Goal: Task Accomplishment & Management: Manage account settings

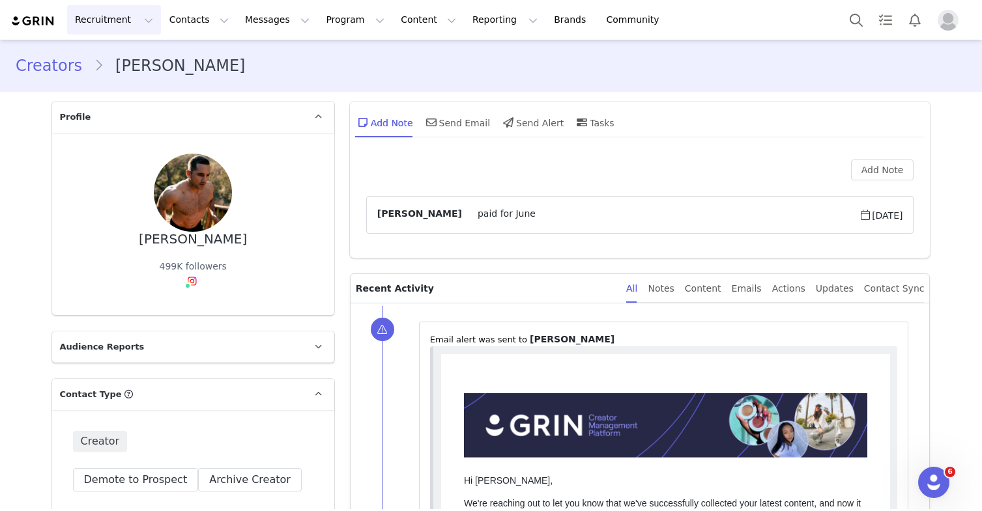
scroll to position [1139, 0]
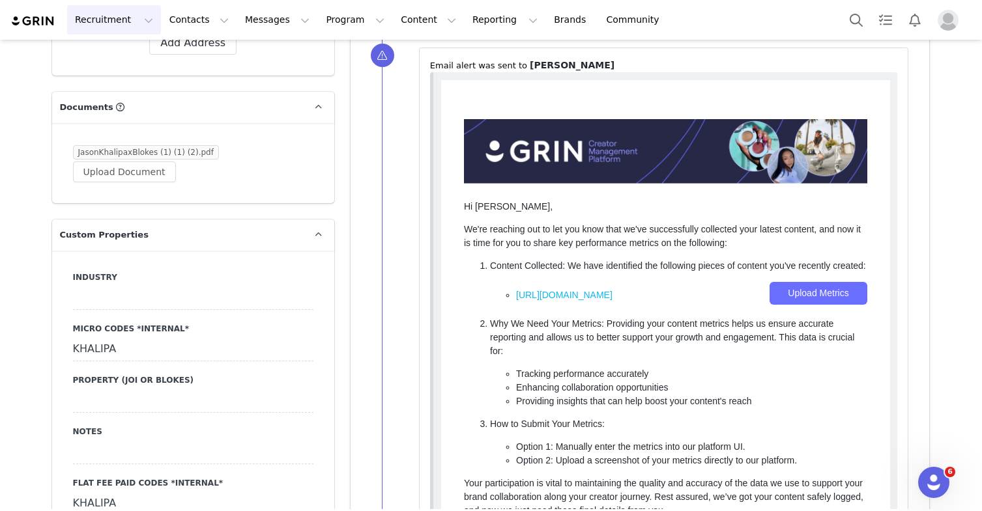
click at [106, 18] on button "Recruitment Recruitment" at bounding box center [114, 19] width 94 height 29
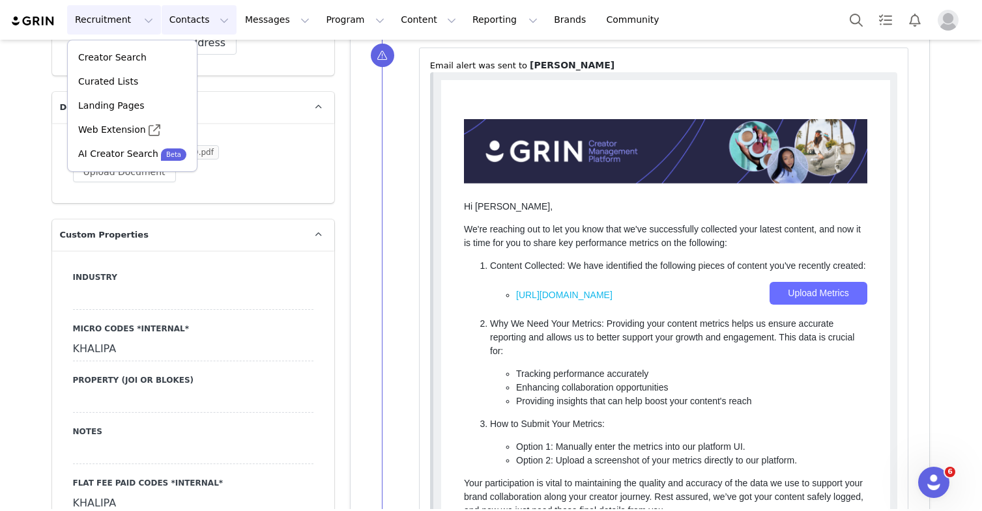
click at [180, 20] on button "Contacts Contacts" at bounding box center [199, 19] width 75 height 29
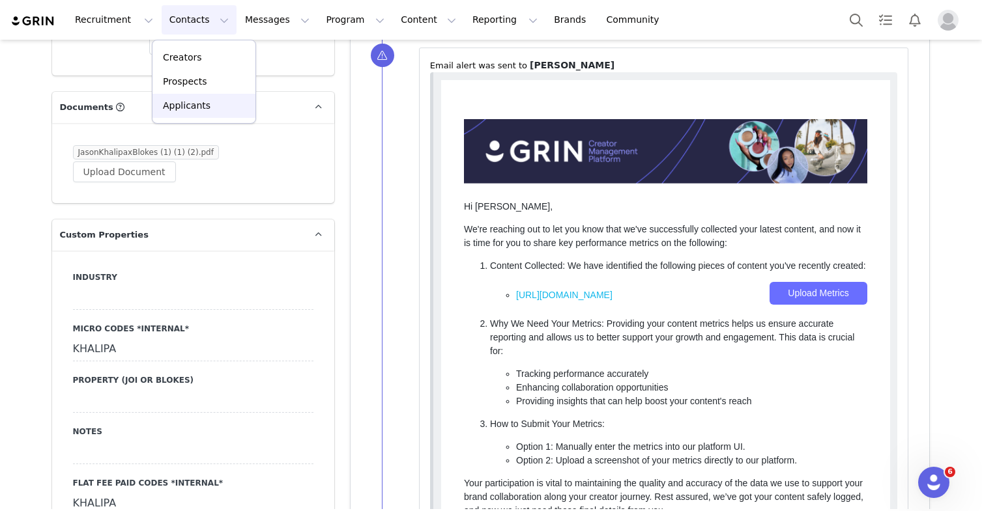
click at [180, 102] on p "Applicants" at bounding box center [187, 106] width 48 height 14
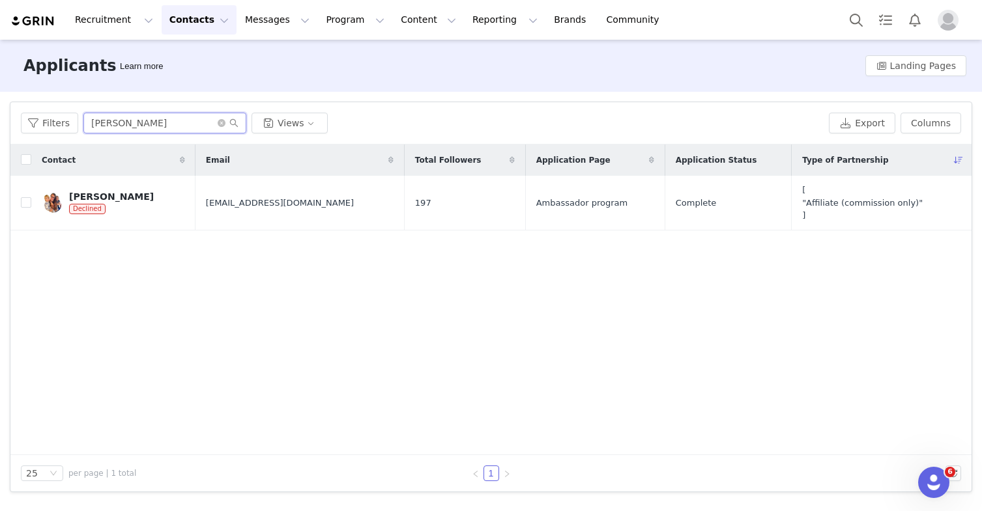
click at [147, 126] on input "[PERSON_NAME]" at bounding box center [164, 123] width 163 height 21
paste input "[PERSON_NAME]"
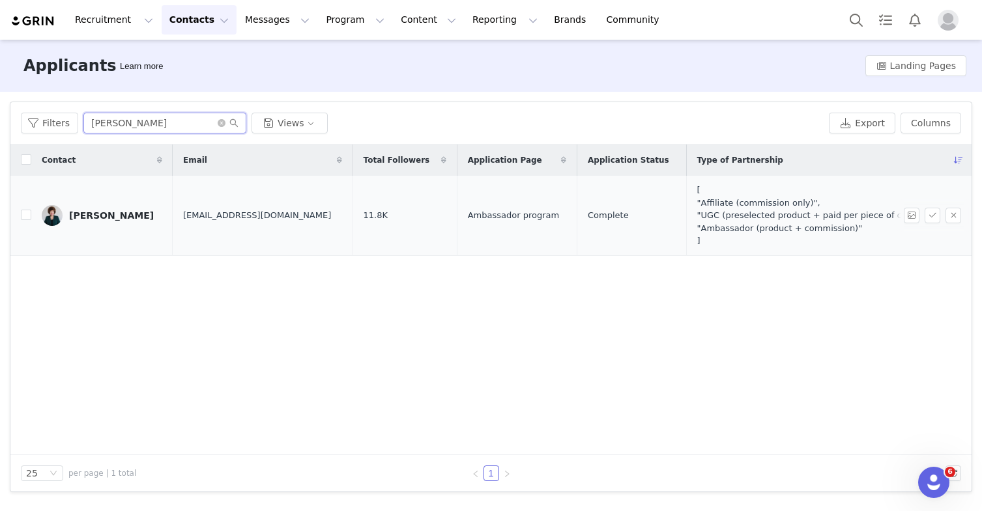
type input "[PERSON_NAME]"
click at [94, 213] on div "[PERSON_NAME]" at bounding box center [111, 215] width 85 height 10
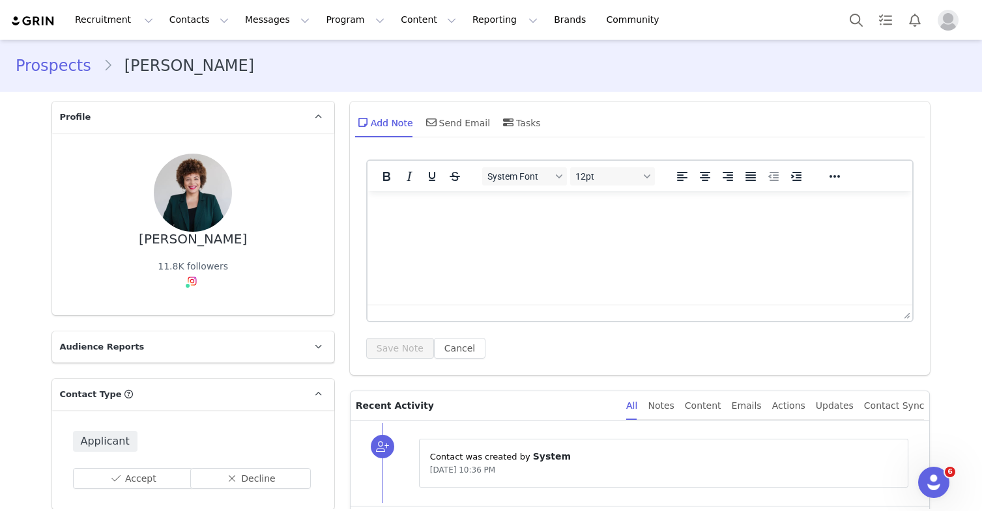
type input "+1 ([GEOGRAPHIC_DATA])"
click at [188, 285] on img at bounding box center [192, 281] width 10 height 10
click at [201, 315] on link "@thevanessamcneal" at bounding box center [196, 309] width 95 height 10
drag, startPoint x: 268, startPoint y: 81, endPoint x: 16, endPoint y: 57, distance: 253.9
click at [18, 59] on div "Prospects [PERSON_NAME]" at bounding box center [491, 66] width 982 height 44
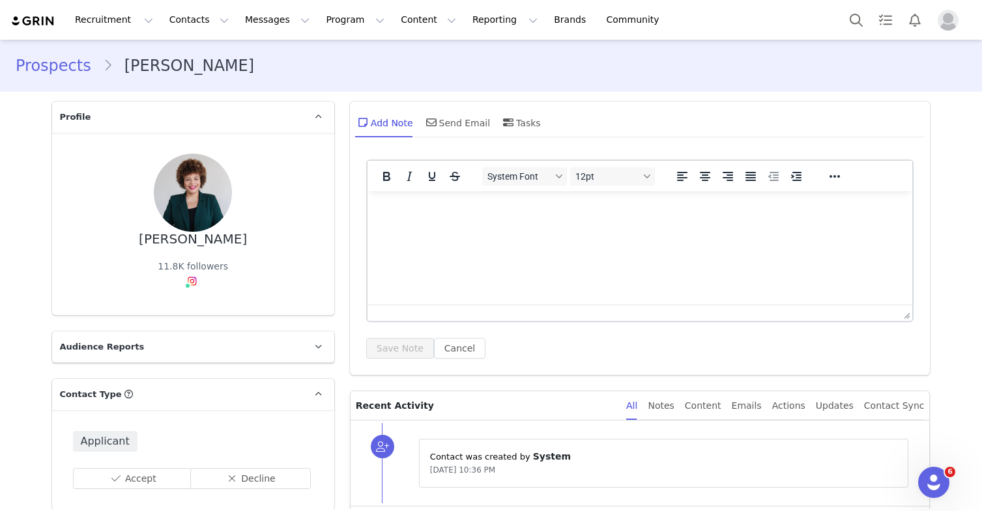
drag, startPoint x: 10, startPoint y: 51, endPoint x: 255, endPoint y: 83, distance: 247.0
click at [255, 83] on div "Prospects [PERSON_NAME]" at bounding box center [491, 66] width 982 height 44
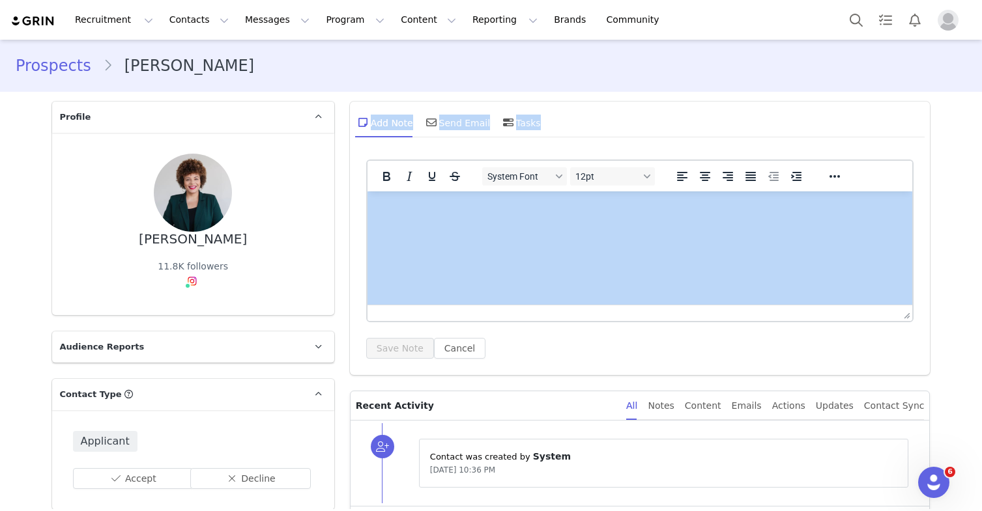
drag, startPoint x: 786, startPoint y: 301, endPoint x: 595, endPoint y: 214, distance: 209.9
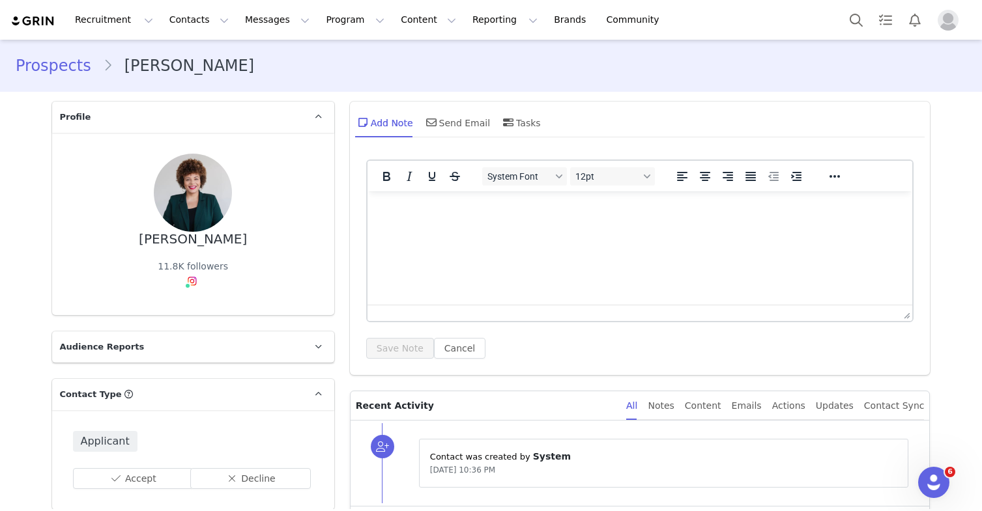
click at [518, 227] on html at bounding box center [639, 209] width 545 height 35
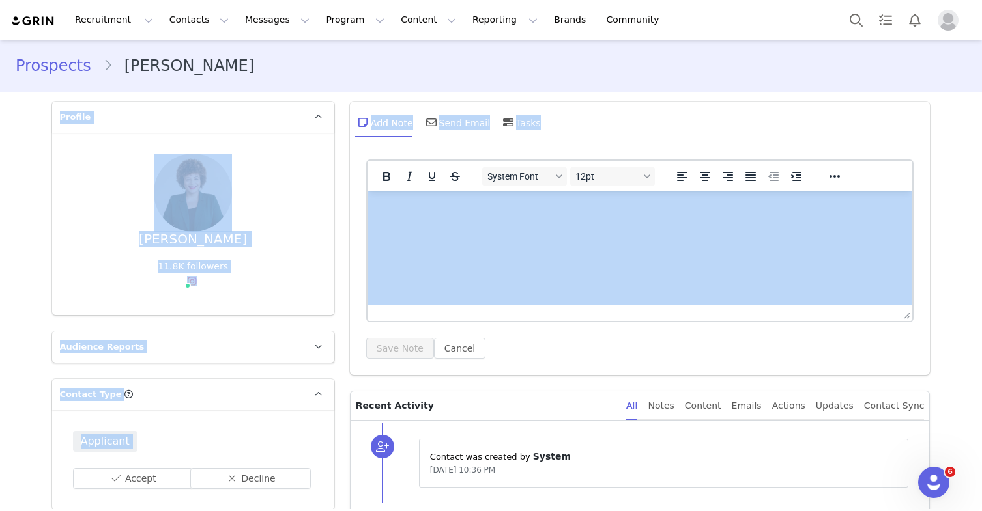
drag, startPoint x: 31, startPoint y: 96, endPoint x: 339, endPoint y: 220, distance: 331.7
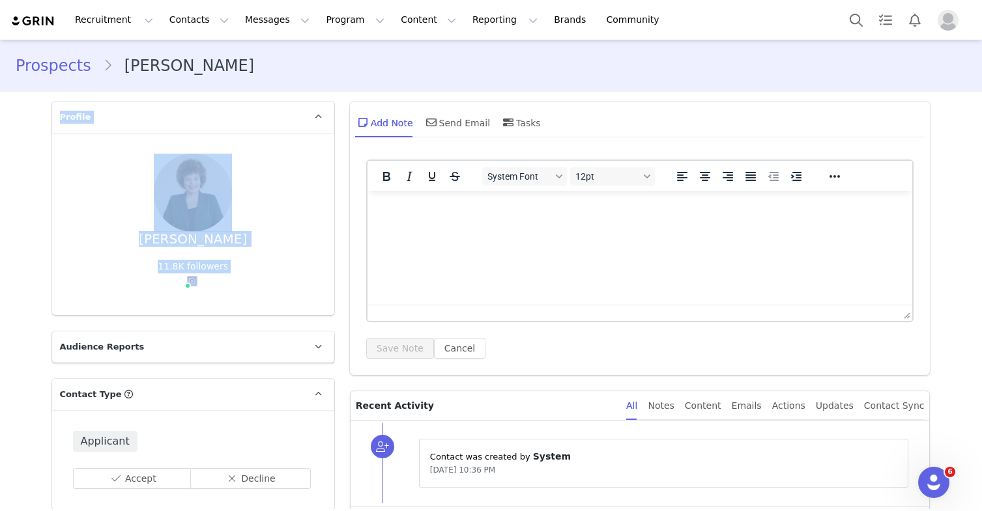
drag, startPoint x: 27, startPoint y: 101, endPoint x: 212, endPoint y: 305, distance: 275.3
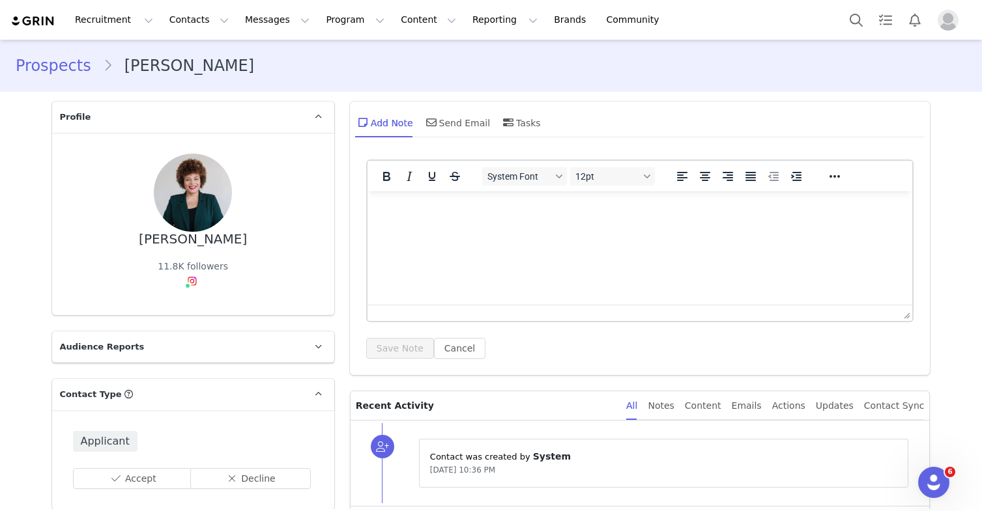
click at [197, 306] on div "[PERSON_NAME] 11.8K followers Instagram ( @thevanessamcneal ) — Standard Connec…" at bounding box center [193, 224] width 282 height 182
drag, startPoint x: 74, startPoint y: 100, endPoint x: 339, endPoint y: 274, distance: 317.1
click at [350, 264] on div "System Font 12pt To open the popup, press Shift+Enter To open the popup, press …" at bounding box center [640, 264] width 580 height 222
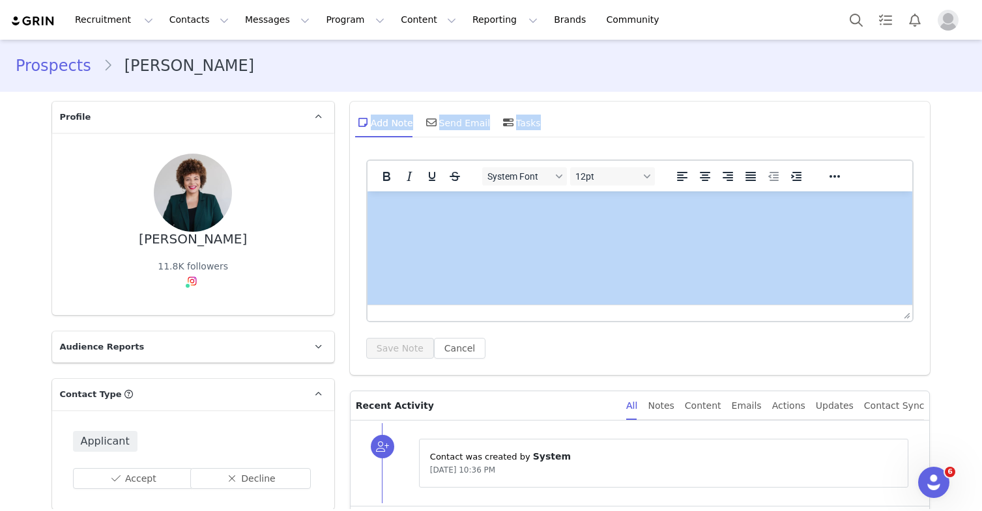
drag, startPoint x: 723, startPoint y: 304, endPoint x: 834, endPoint y: 248, distance: 125.0
click at [922, 235] on div "System Font 12pt To open the popup, press Shift+Enter To open the popup, press …" at bounding box center [640, 264] width 580 height 222
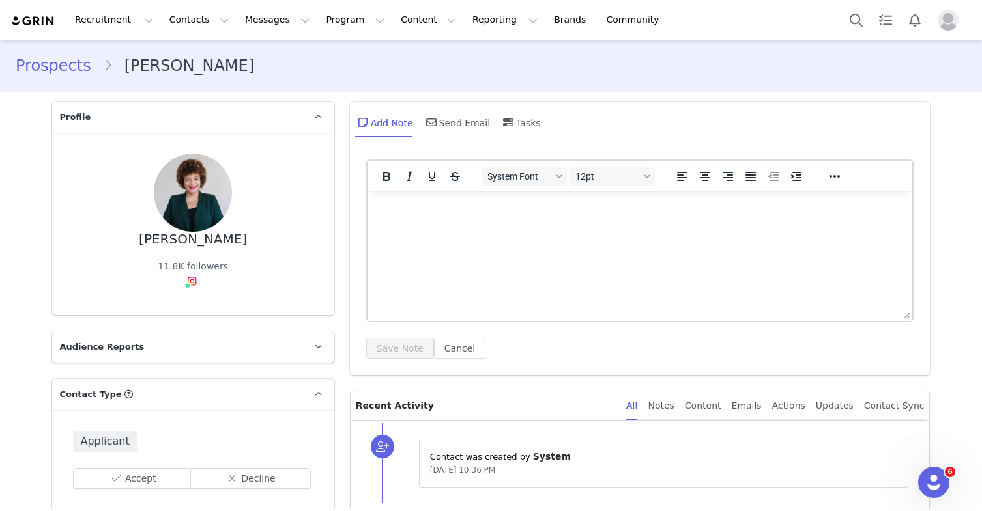
click at [76, 62] on link "Prospects" at bounding box center [59, 65] width 87 height 23
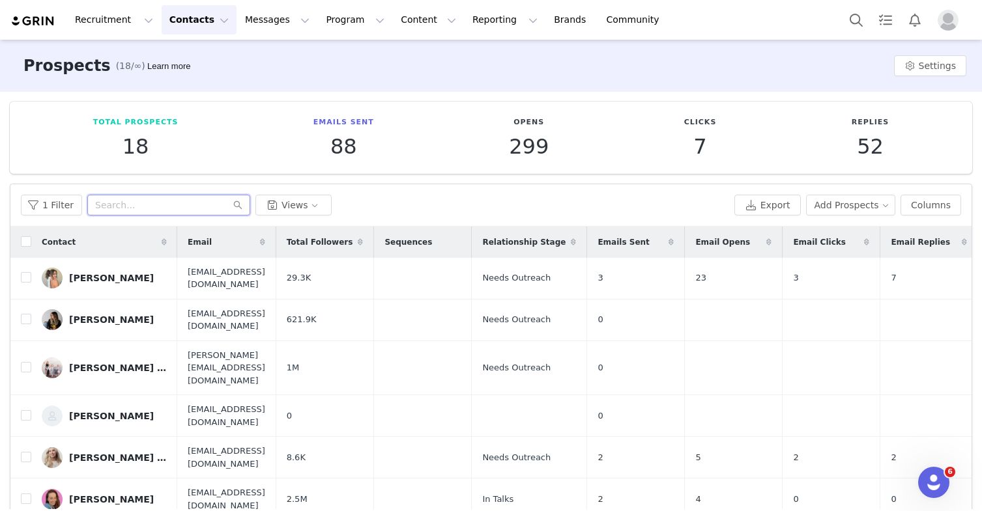
click at [177, 208] on input "text" at bounding box center [168, 205] width 163 height 21
click at [165, 208] on input "text" at bounding box center [168, 205] width 163 height 21
click at [126, 201] on input "text" at bounding box center [168, 205] width 163 height 21
paste input "Ha you beat me! If possible let's use my invite as I have Matt on mine. Thanks!"
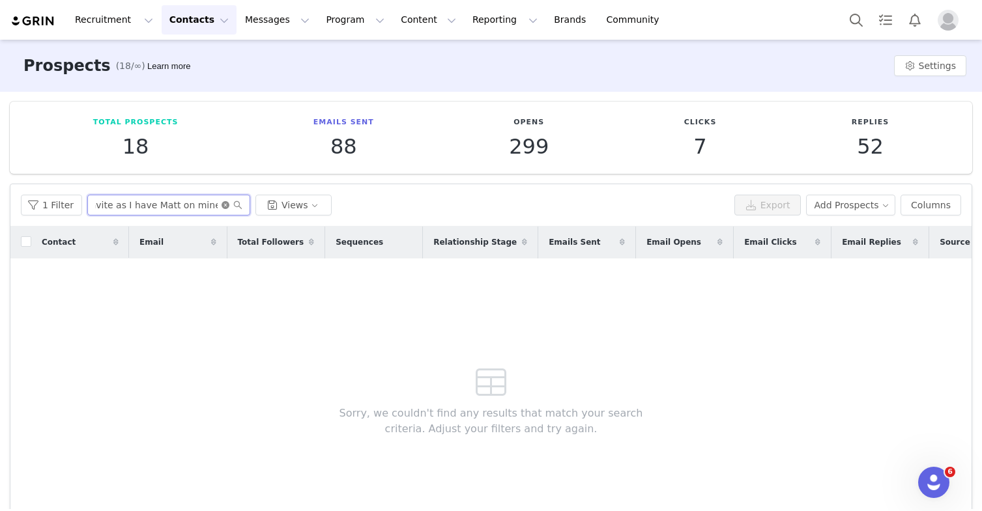
type input "Ha you beat me! If possible let's use my invite as I have Matt on mine. Thanks!"
click at [223, 205] on icon "icon: close-circle" at bounding box center [225, 205] width 8 height 8
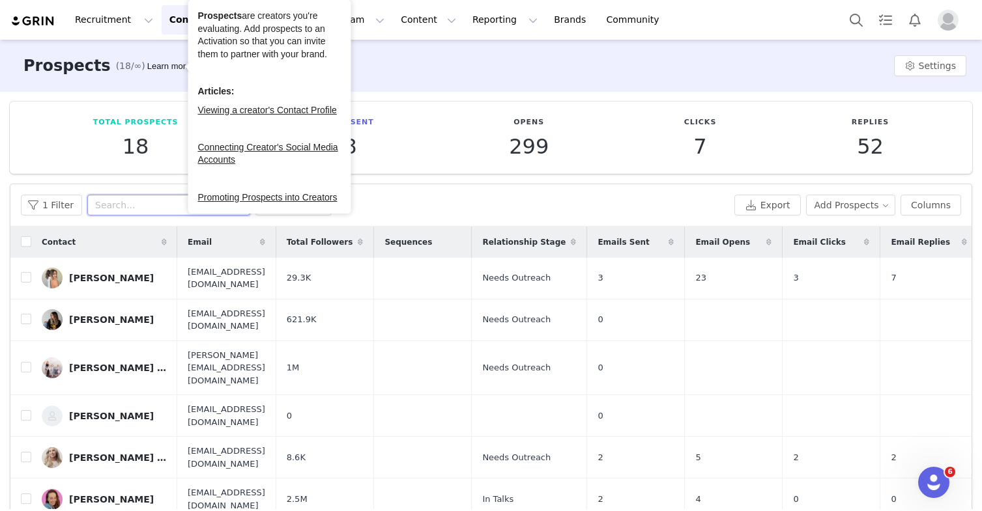
click at [166, 203] on input "text" at bounding box center [168, 205] width 163 height 21
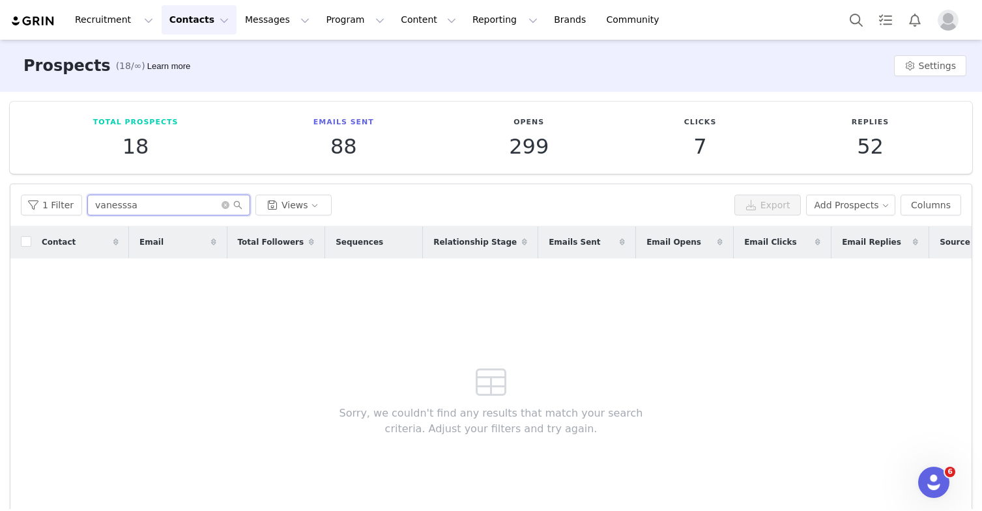
click at [124, 206] on input "vanesssa" at bounding box center [168, 205] width 163 height 21
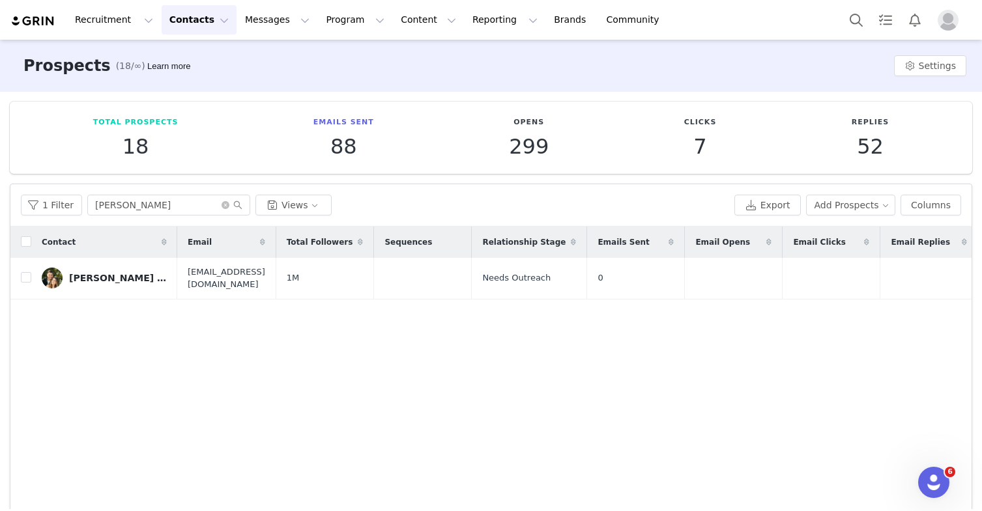
click at [175, 22] on button "Contacts Contacts" at bounding box center [199, 19] width 75 height 29
click at [184, 81] on p "Prospects" at bounding box center [185, 82] width 44 height 14
click at [209, 206] on input "vanessa" at bounding box center [168, 205] width 163 height 21
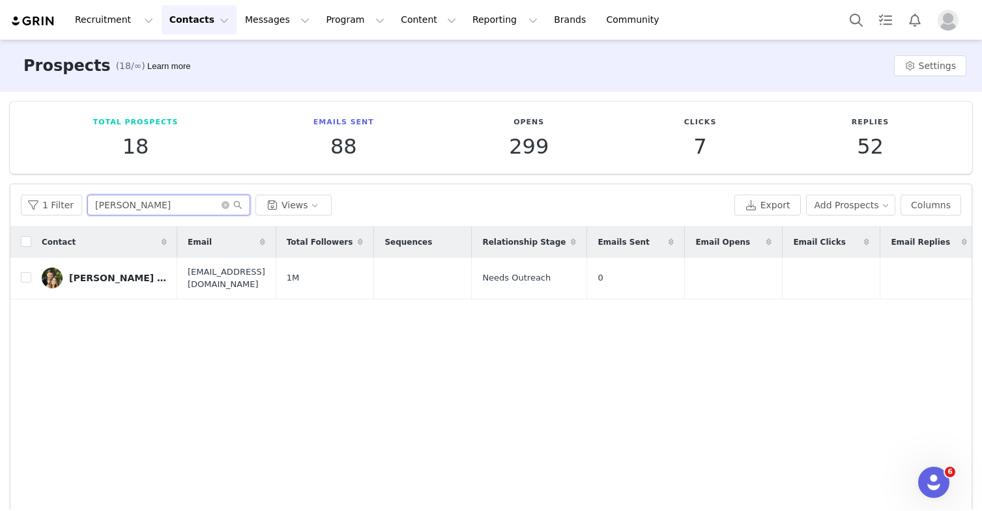
paste input "[PERSON_NAME]"
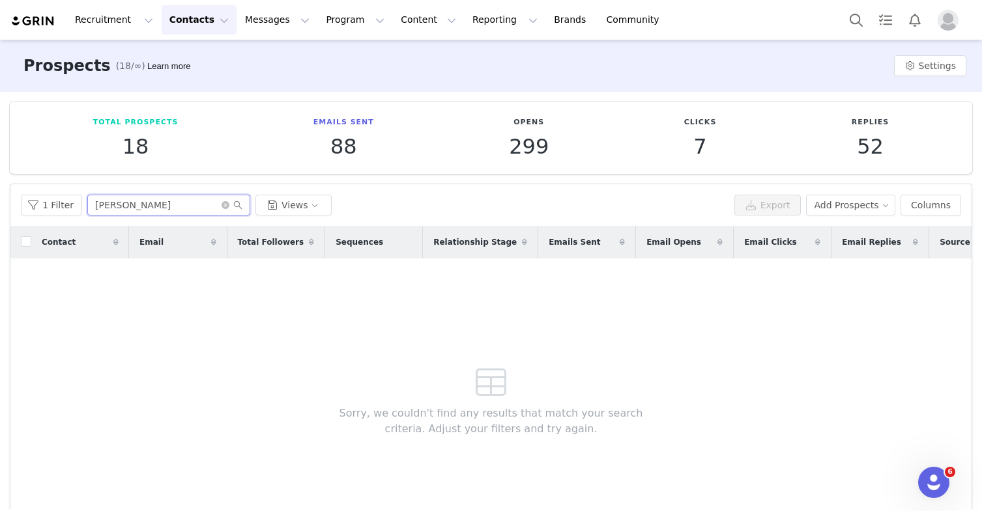
drag, startPoint x: 130, startPoint y: 205, endPoint x: 88, endPoint y: 203, distance: 42.4
click at [88, 203] on input "[PERSON_NAME]" at bounding box center [168, 205] width 163 height 21
type input "[PERSON_NAME]"
click at [67, 210] on button "1 Filter" at bounding box center [51, 205] width 61 height 21
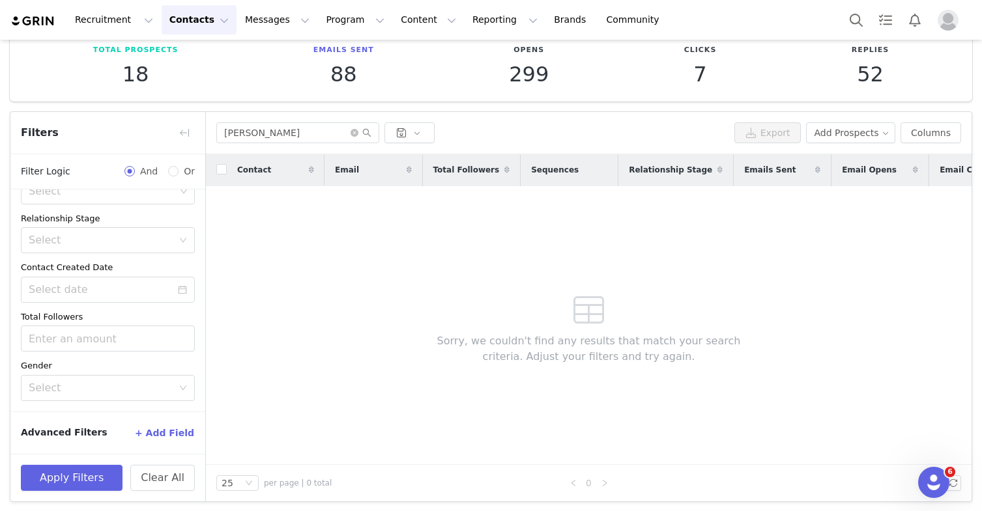
scroll to position [74, 0]
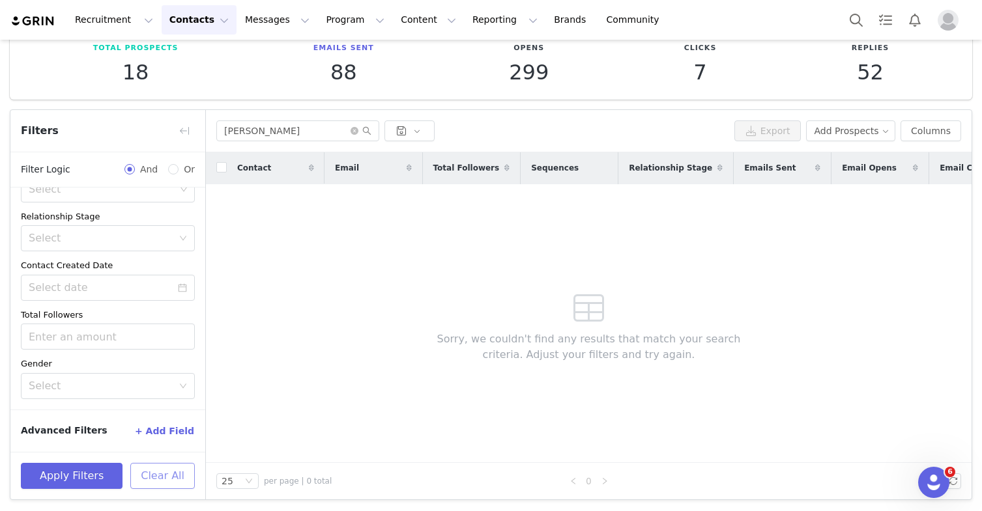
click at [150, 477] on button "Clear All" at bounding box center [162, 476] width 64 height 26
click at [263, 284] on div "Contact Email Total Followers Sequences Relationship Stage Emails Sent Email Op…" at bounding box center [588, 307] width 765 height 311
click at [353, 129] on icon "icon: close-circle" at bounding box center [354, 131] width 8 height 8
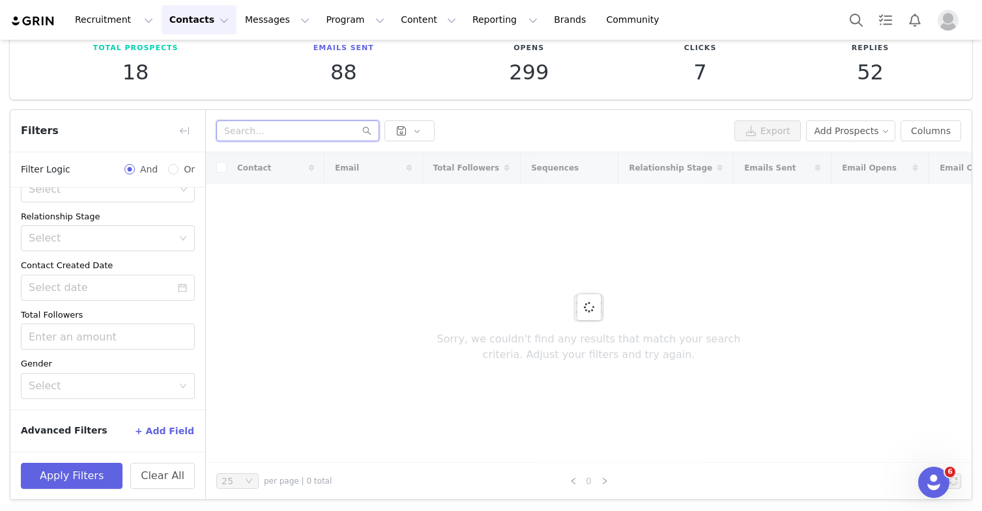
click at [272, 135] on input "text" at bounding box center [297, 131] width 163 height 21
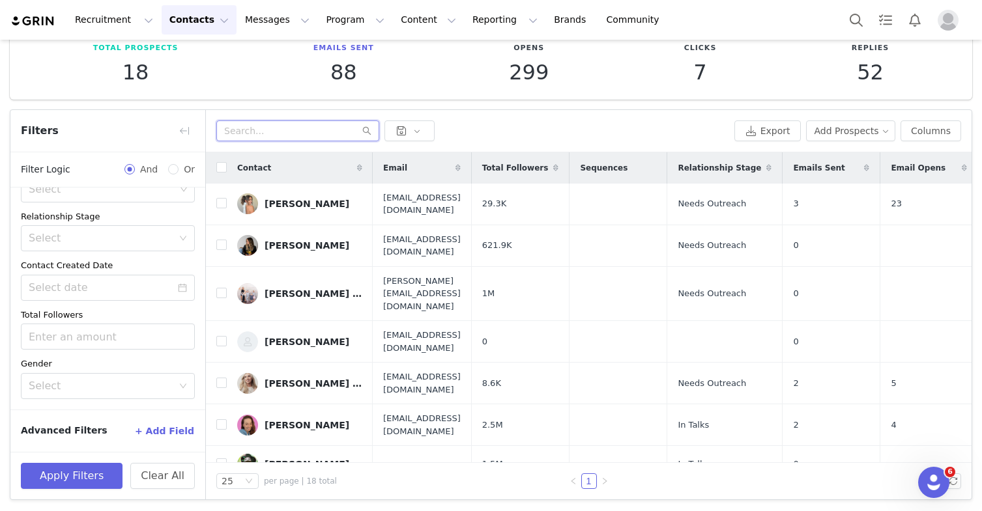
paste input "[PERSON_NAME]"
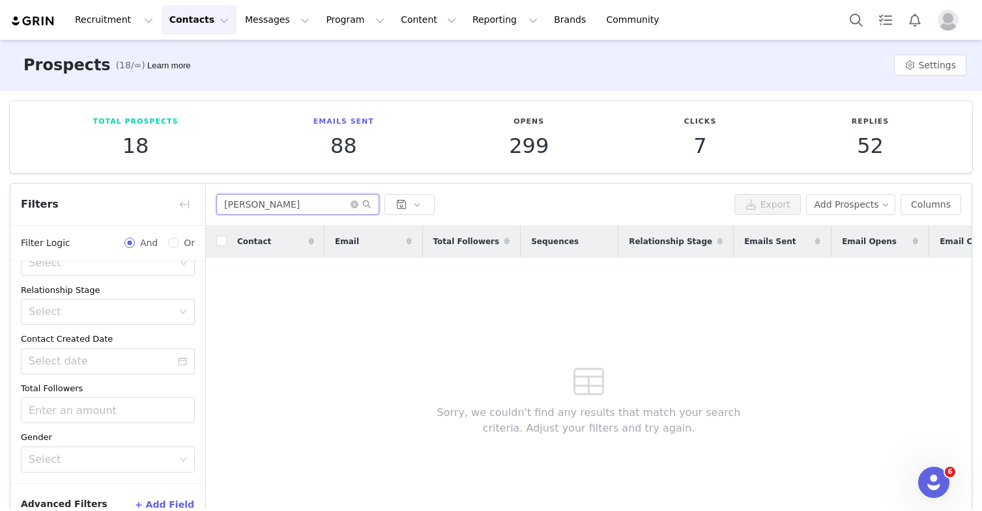
scroll to position [0, 0]
type input "[PERSON_NAME]"
click at [180, 18] on button "Contacts Contacts" at bounding box center [199, 19] width 75 height 29
click at [192, 105] on p "Applicants" at bounding box center [187, 106] width 48 height 14
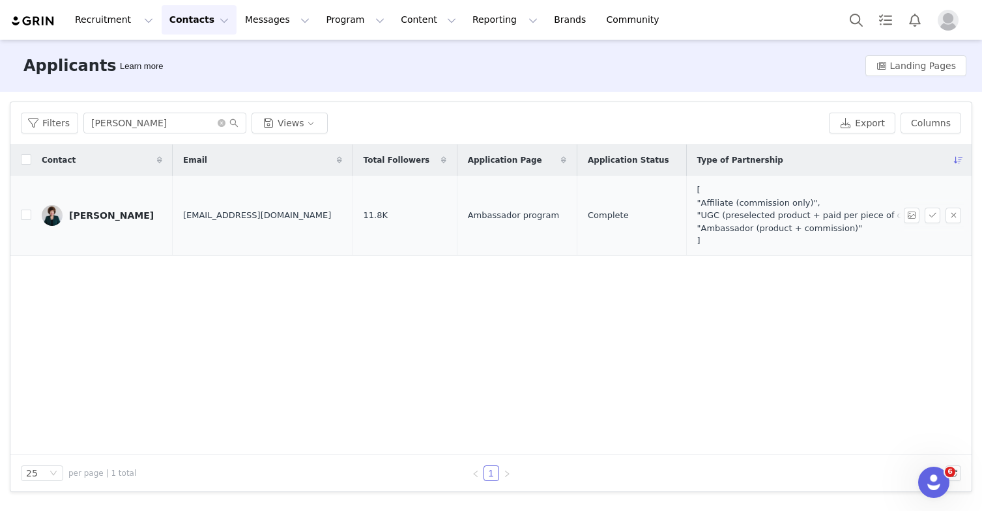
click at [112, 219] on div "[PERSON_NAME]" at bounding box center [111, 215] width 85 height 10
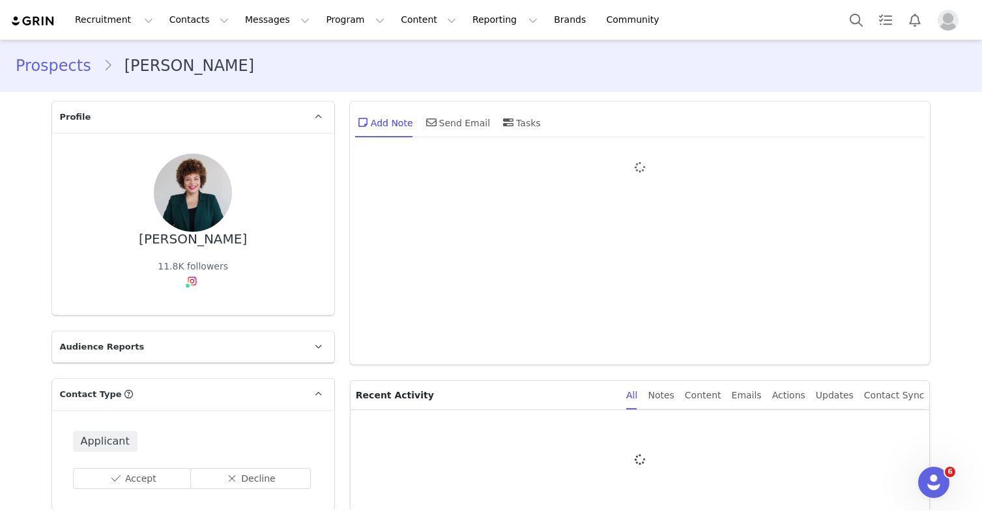
type input "+1 ([GEOGRAPHIC_DATA])"
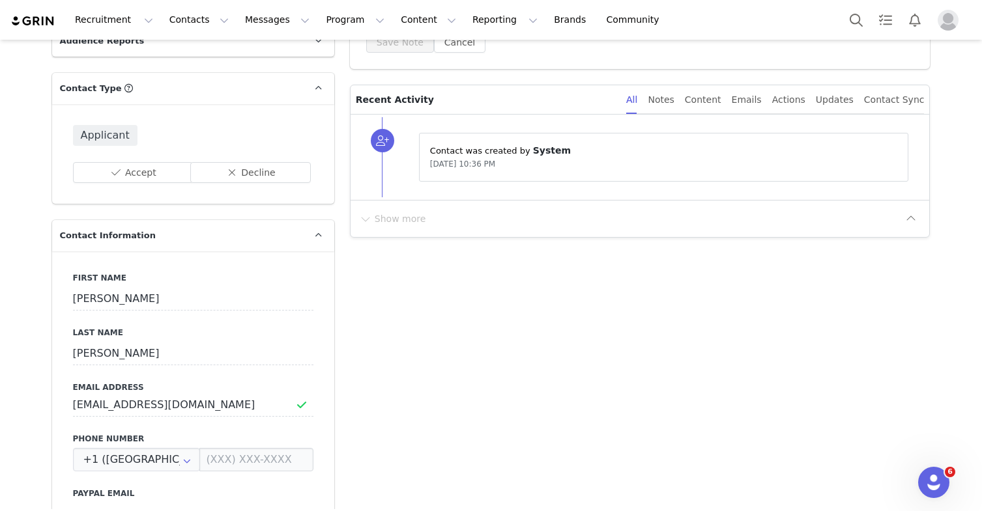
scroll to position [332, 0]
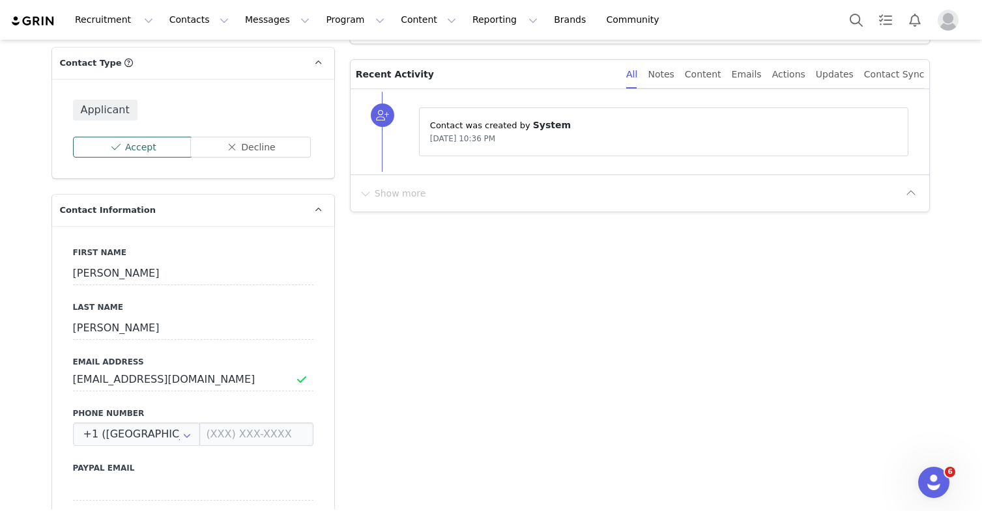
click at [162, 151] on button "Accept" at bounding box center [133, 147] width 121 height 21
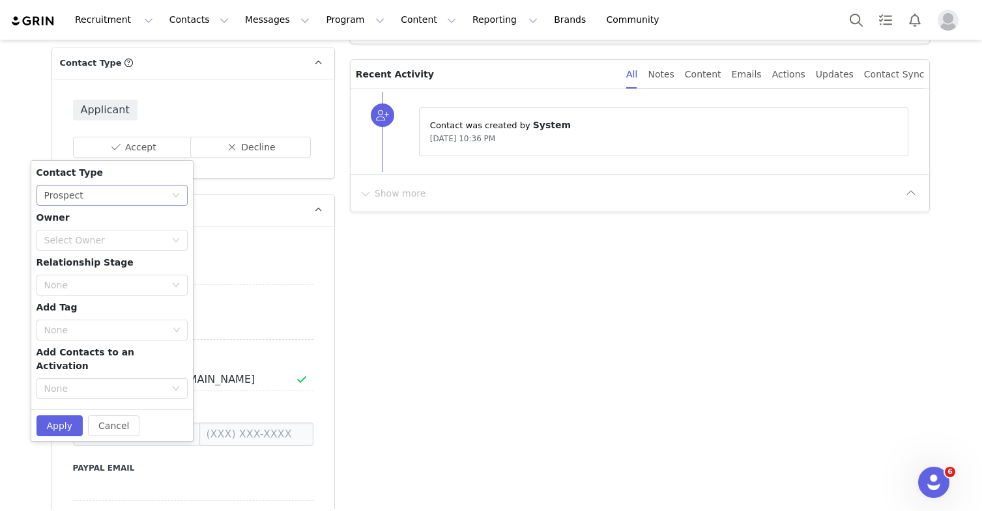
click at [104, 194] on div "None Prospect" at bounding box center [107, 196] width 127 height 20
click at [132, 243] on li "Creator" at bounding box center [106, 241] width 151 height 21
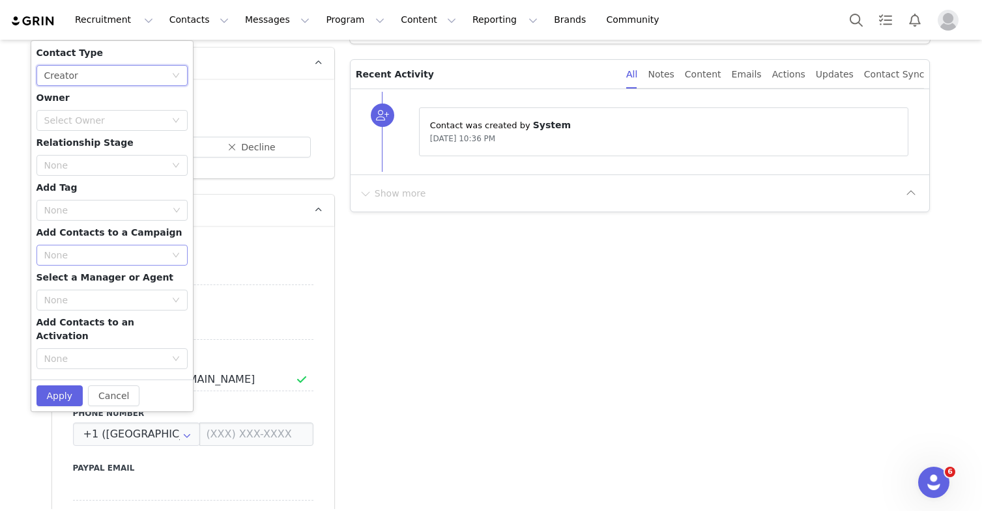
click at [137, 251] on div "None" at bounding box center [104, 255] width 121 height 13
click at [149, 228] on span "Add Contacts to a Campaign" at bounding box center [109, 232] width 146 height 10
click at [143, 352] on div "None" at bounding box center [104, 358] width 121 height 13
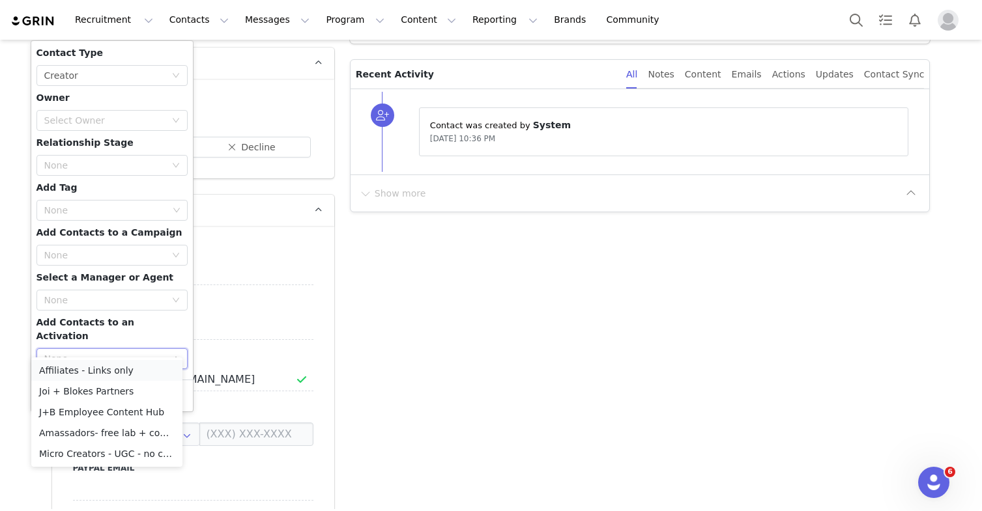
click at [130, 370] on li "Affiliates - Links only" at bounding box center [106, 370] width 151 height 21
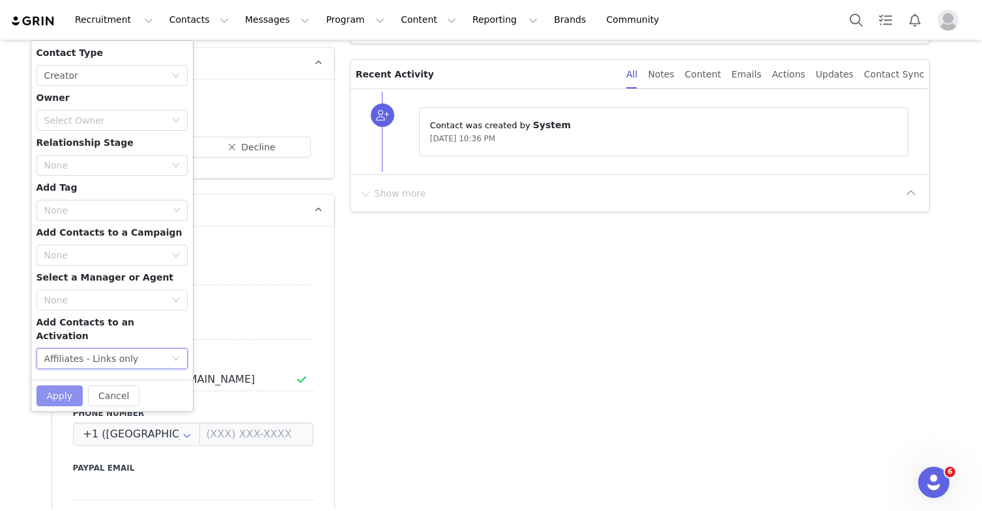
click at [67, 386] on button "Apply" at bounding box center [59, 396] width 47 height 21
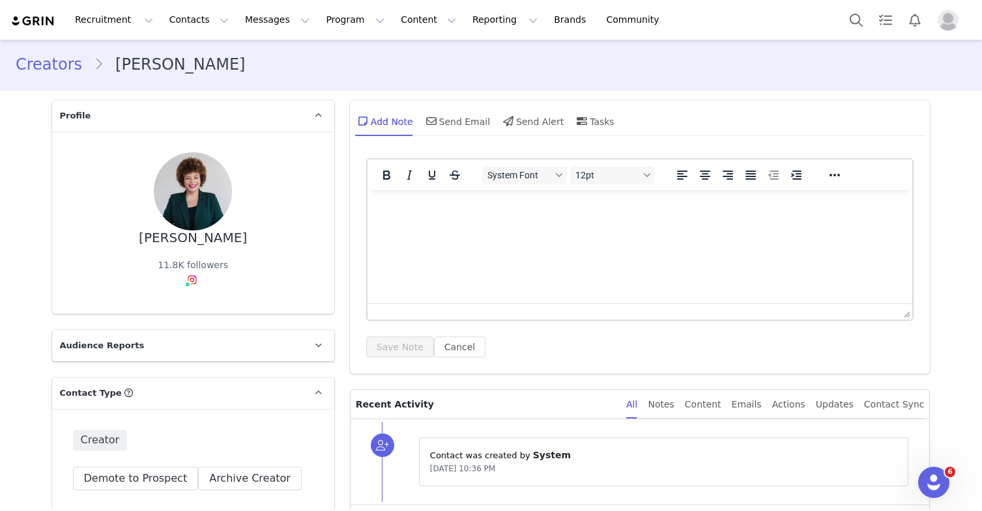
scroll to position [0, 0]
click at [431, 227] on html at bounding box center [639, 209] width 545 height 35
click at [444, 212] on p "Rich Text Area. Press ALT-0 for help." at bounding box center [639, 209] width 524 height 14
click at [466, 125] on div "Send Email" at bounding box center [456, 122] width 67 height 31
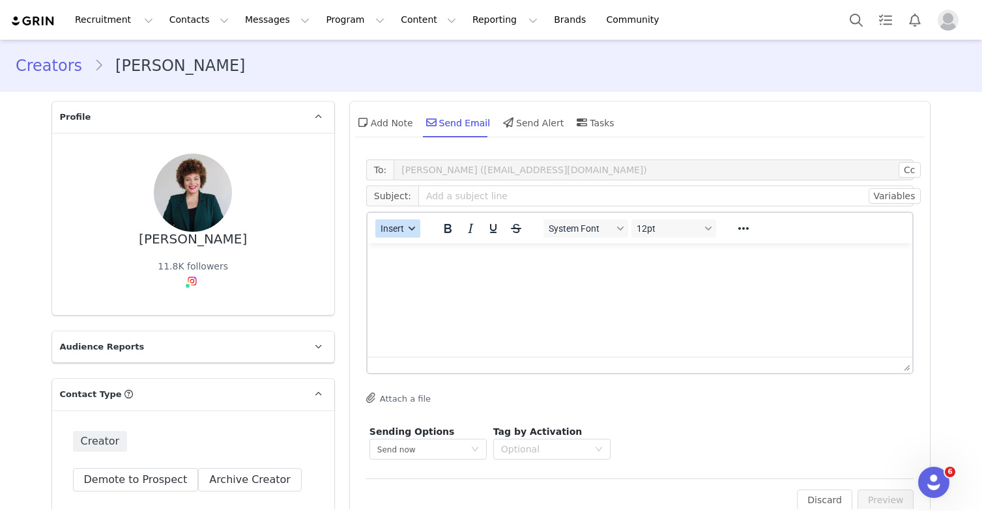
click at [399, 231] on span "Insert" at bounding box center [391, 228] width 23 height 10
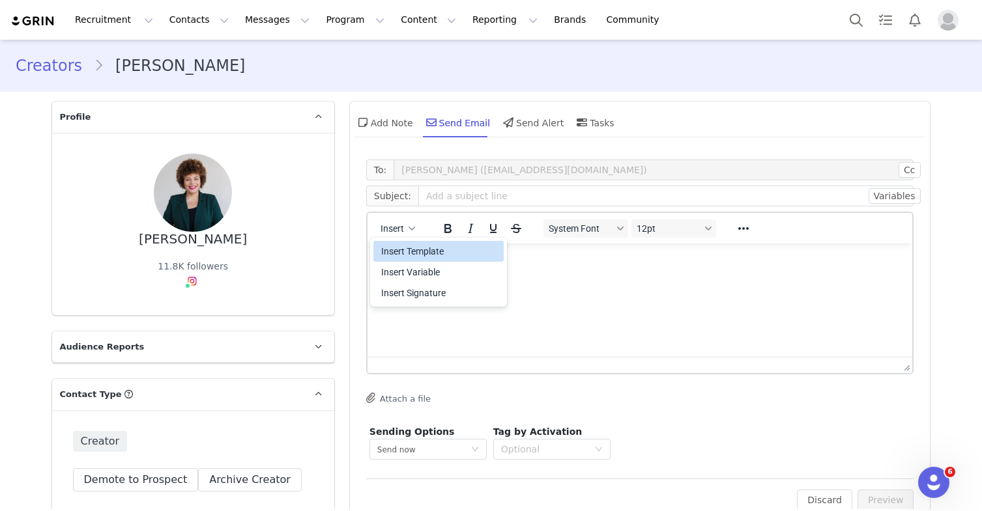
click at [416, 257] on div "Insert Template" at bounding box center [439, 252] width 117 height 16
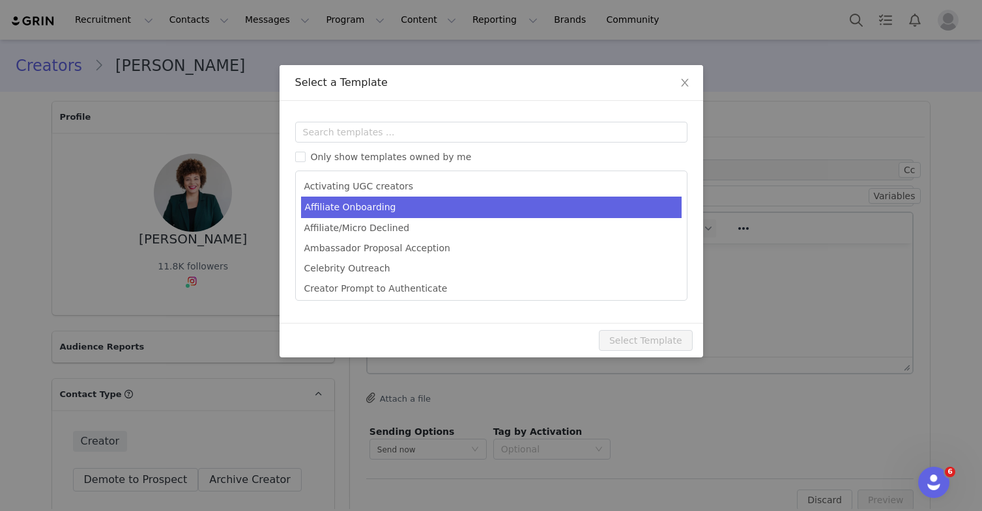
click at [358, 214] on li "Affiliate Onboarding" at bounding box center [491, 207] width 380 height 21
type input "Welcome to our Affiliate Program!"
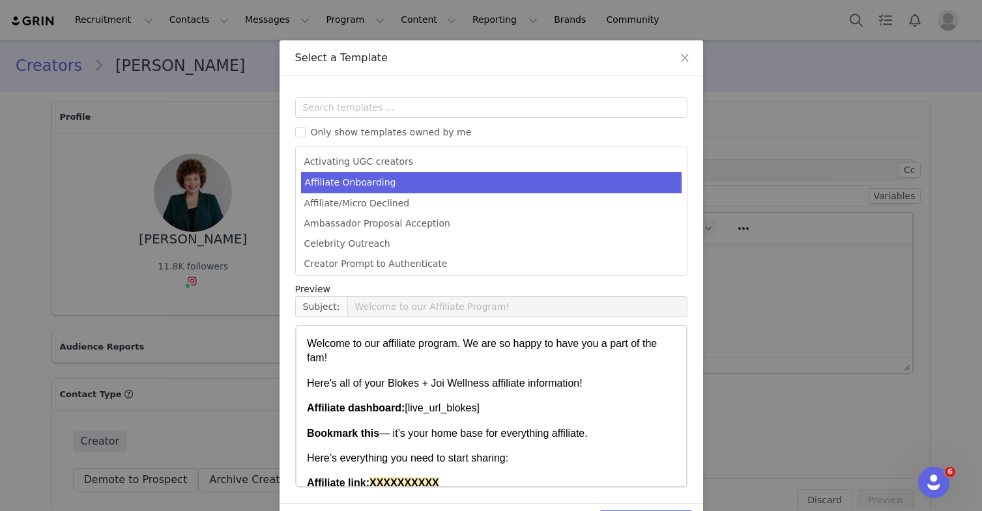
scroll to position [67, 0]
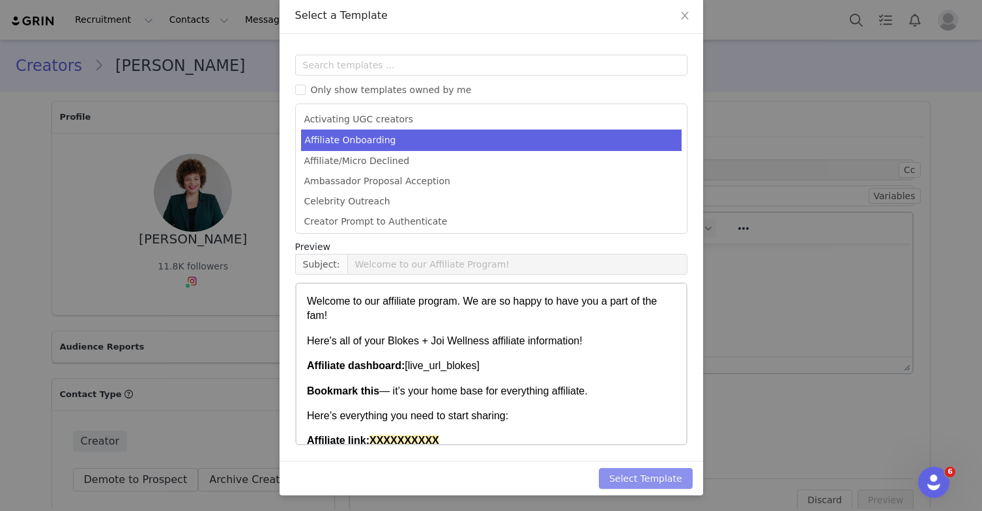
click at [630, 478] on button "Select Template" at bounding box center [646, 478] width 94 height 21
type input "Welcome to our Affiliate Program!"
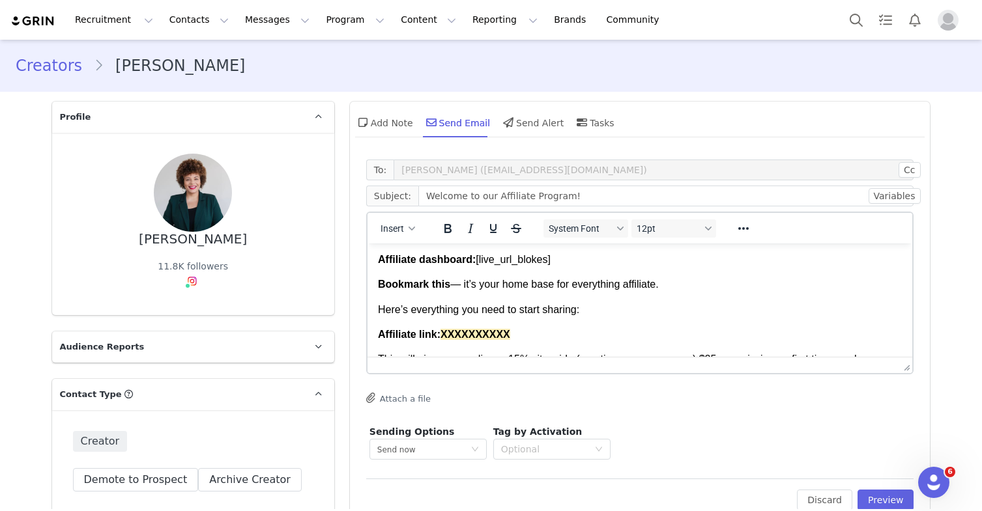
scroll to position [0, 0]
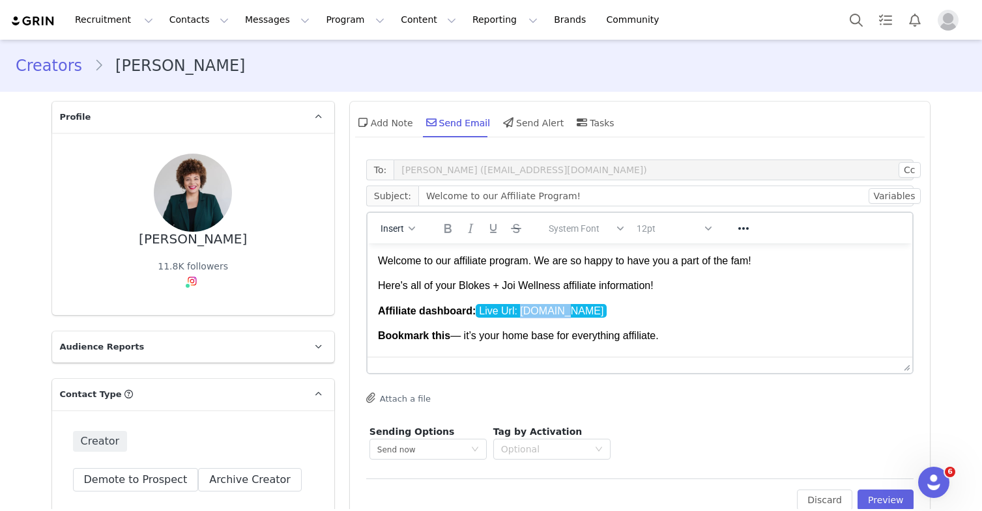
drag, startPoint x: 562, startPoint y: 308, endPoint x: 524, endPoint y: 314, distance: 38.2
click at [524, 314] on p "Affiliate dashboard: Live Url: blokes.grin.live" at bounding box center [639, 311] width 524 height 14
click at [628, 311] on p "Affiliate dashboard: Live Url: blokes.grin.live" at bounding box center [639, 311] width 524 height 14
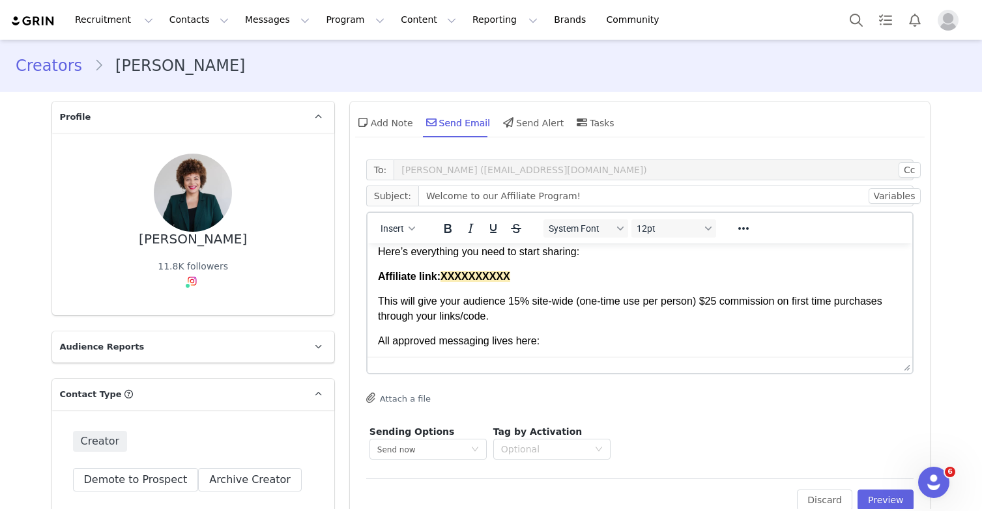
scroll to position [107, 0]
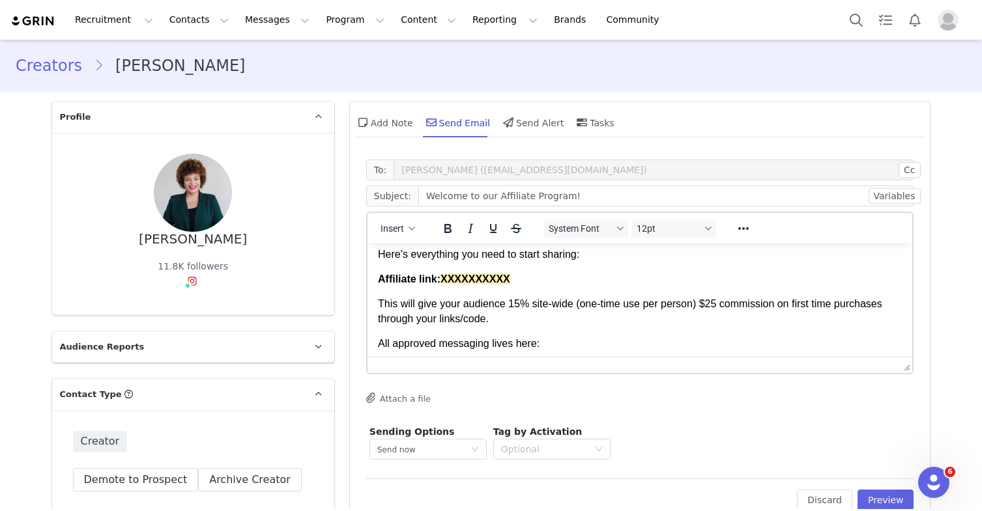
click at [378, 319] on p "This will give your audience 15% site-wide (one-time use per person) $25 commis…" at bounding box center [639, 311] width 524 height 29
click at [511, 302] on p "This will give your audience 15% site-wide (one-time use per person) $25 commis…" at bounding box center [639, 311] width 524 height 29
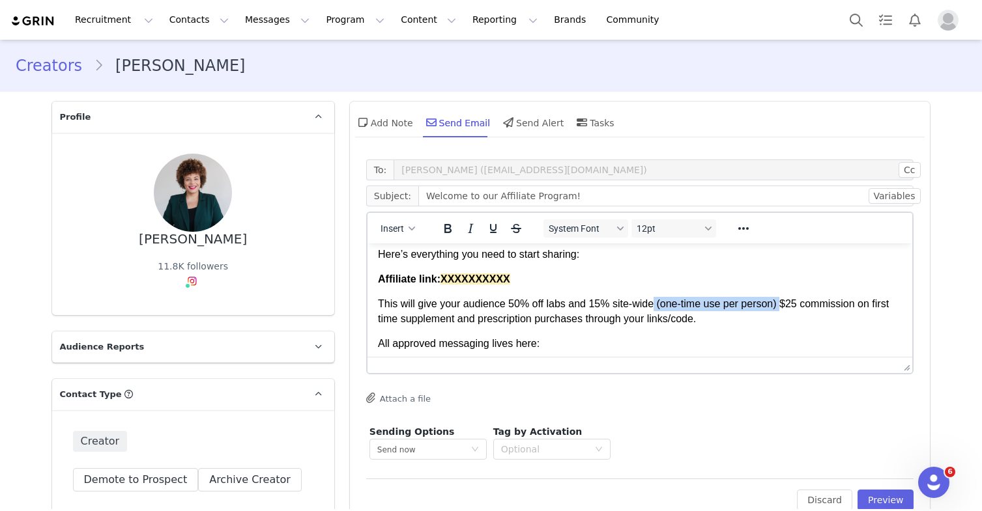
drag, startPoint x: 660, startPoint y: 305, endPoint x: 788, endPoint y: 300, distance: 127.8
click at [788, 300] on p "This will give your audience 50% off labs and 15% site-wide (one-time use per p…" at bounding box center [639, 311] width 524 height 29
click at [712, 302] on p "This will give your audience 50% off labs and 15% site-wide. You'll recieve $25…" at bounding box center [639, 311] width 524 height 29
click at [689, 317] on p "This will give your audience 50% off labs and 15% site-wide. You'll receive $25…" at bounding box center [639, 311] width 524 height 29
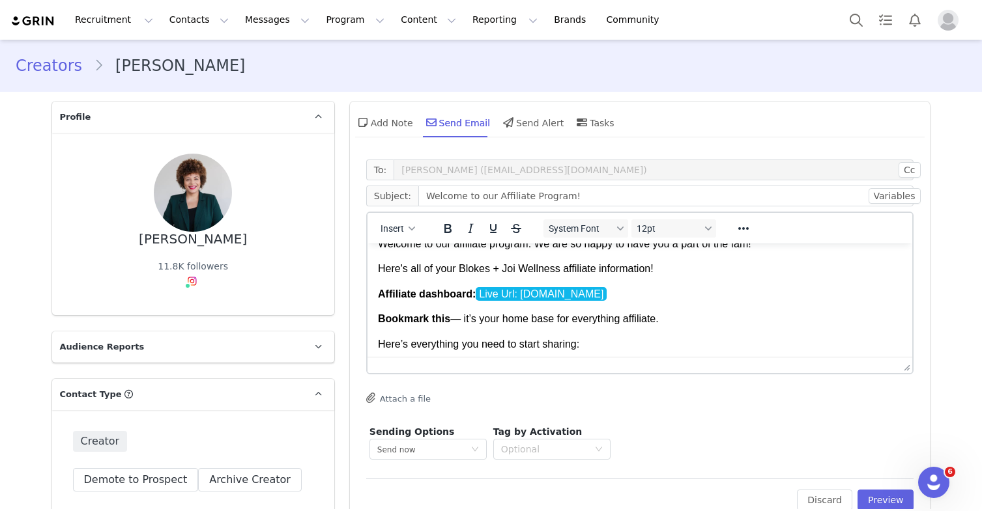
scroll to position [49, 0]
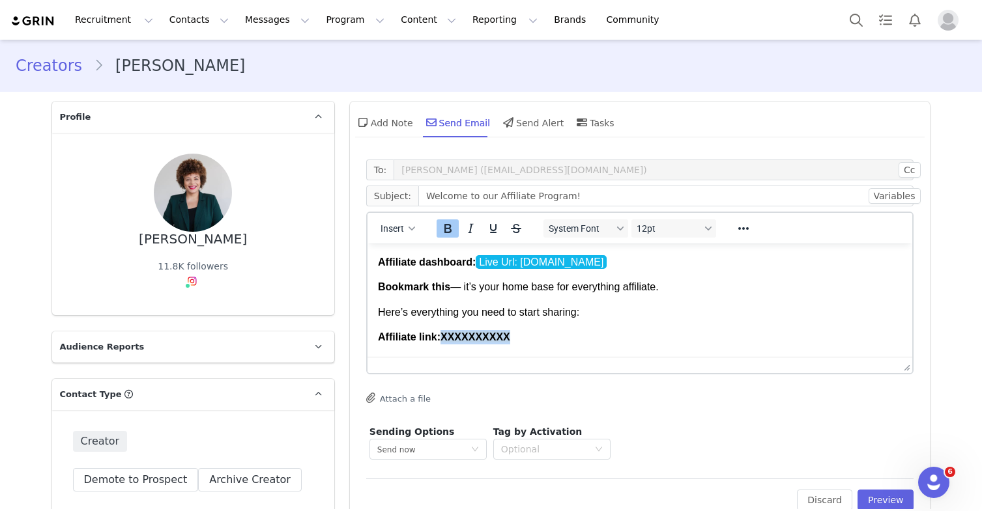
drag, startPoint x: 533, startPoint y: 337, endPoint x: 444, endPoint y: 334, distance: 89.3
click at [444, 334] on p "Affiliate link: XXXXXXXXXX" at bounding box center [639, 337] width 524 height 14
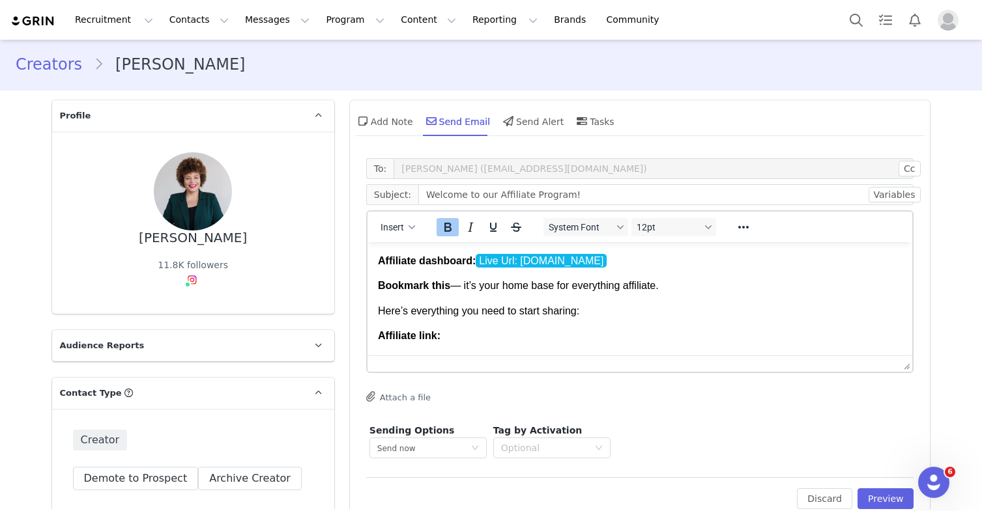
scroll to position [3, 0]
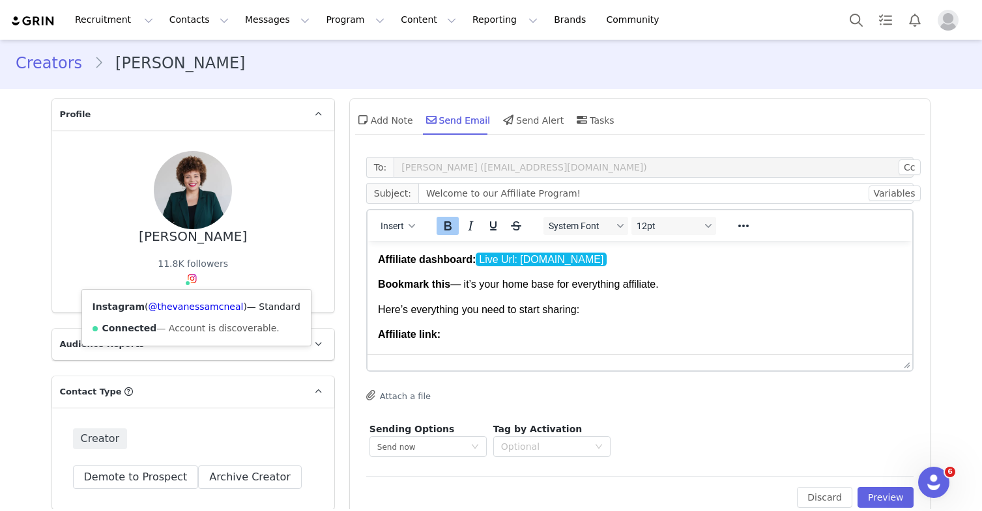
click at [187, 281] on img at bounding box center [192, 279] width 10 height 10
click at [193, 309] on link "@thevanessamcneal" at bounding box center [196, 307] width 95 height 10
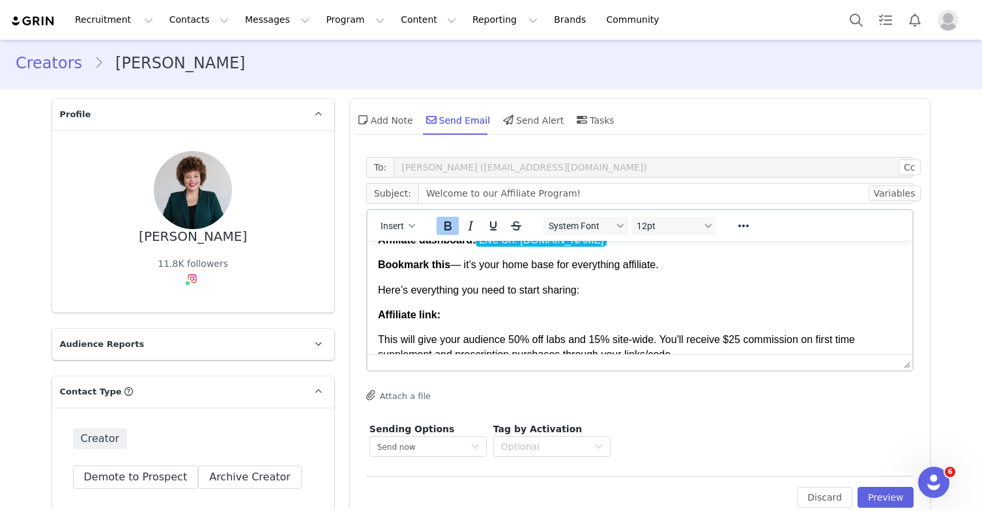
scroll to position [85, 0]
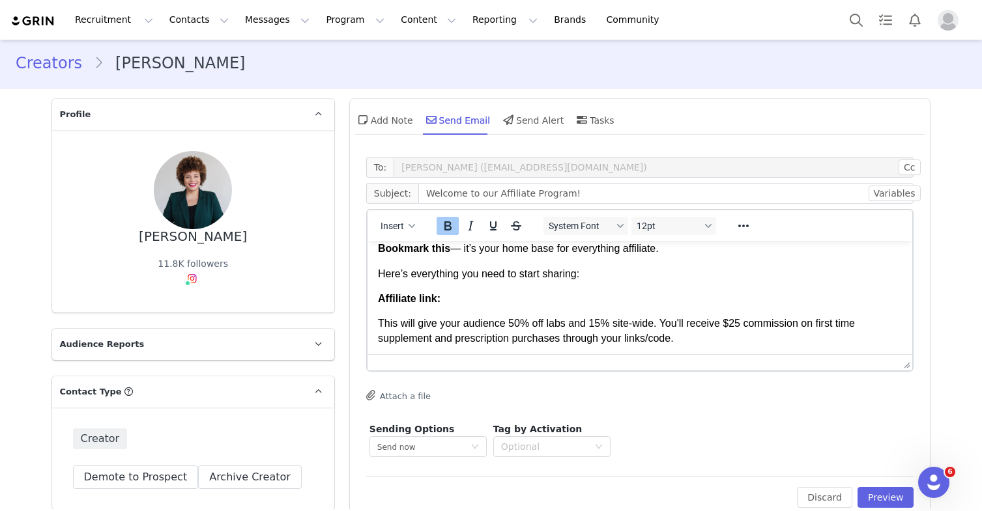
click at [466, 299] on p "Affiliate link: ﻿" at bounding box center [639, 299] width 524 height 14
click at [598, 277] on p "Here’s everything you need to start sharing:" at bounding box center [639, 274] width 524 height 14
click at [556, 302] on p "Affiliate link:" at bounding box center [639, 299] width 524 height 14
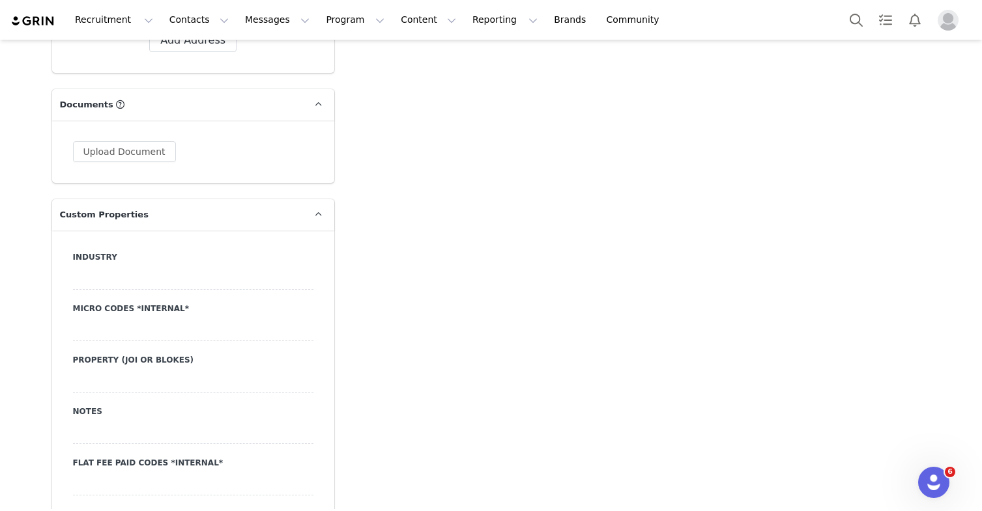
scroll to position [1113, 0]
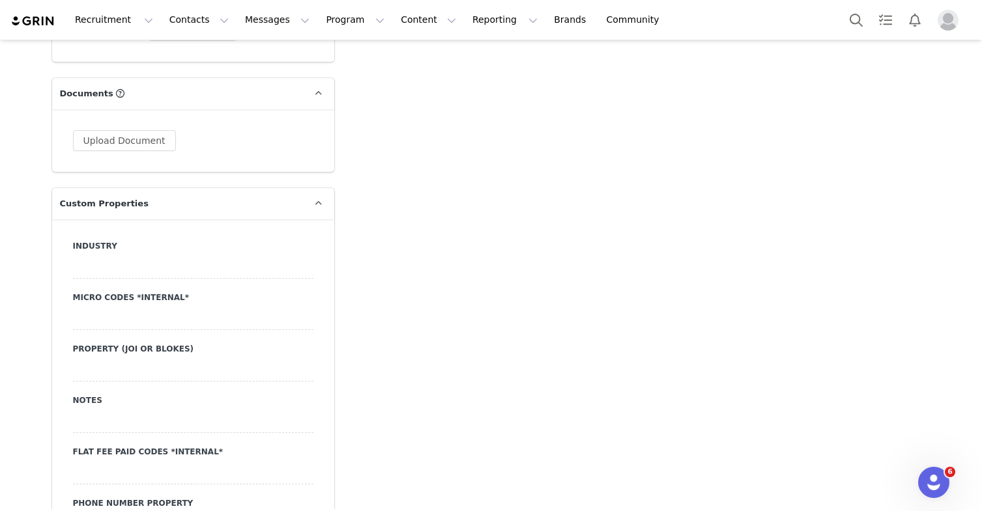
click at [202, 320] on div at bounding box center [193, 318] width 240 height 23
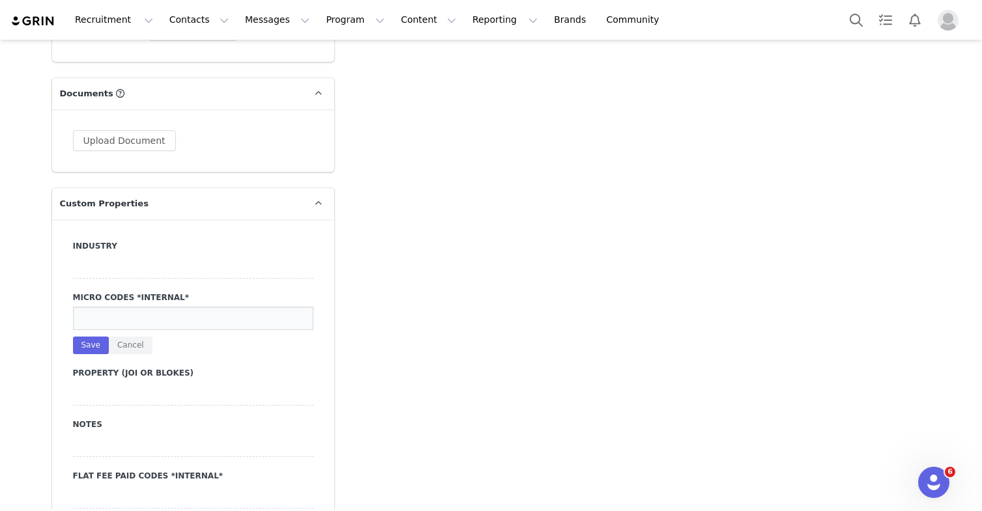
click at [203, 323] on input at bounding box center [193, 318] width 240 height 23
type input "VANESSAMCNEAL"
click at [91, 345] on button "Save" at bounding box center [91, 346] width 36 height 18
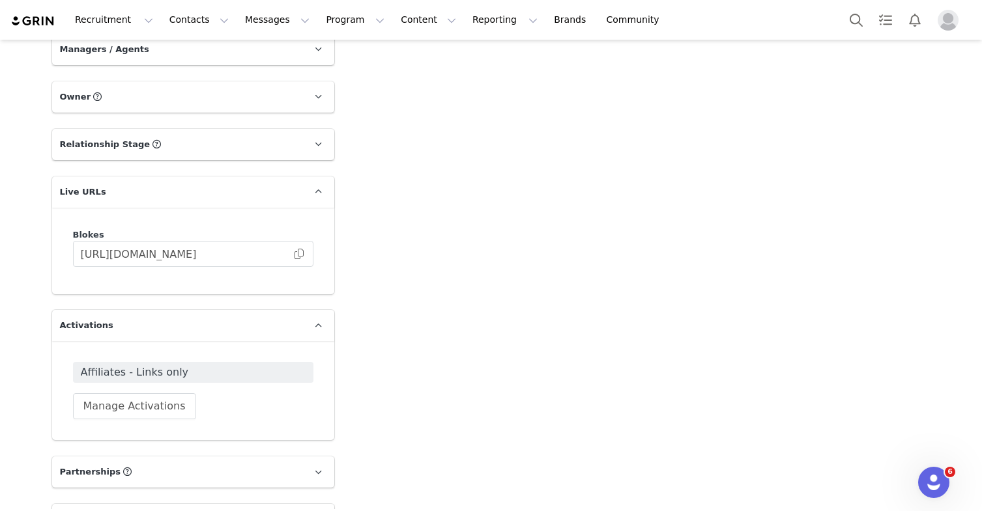
scroll to position [2347, 0]
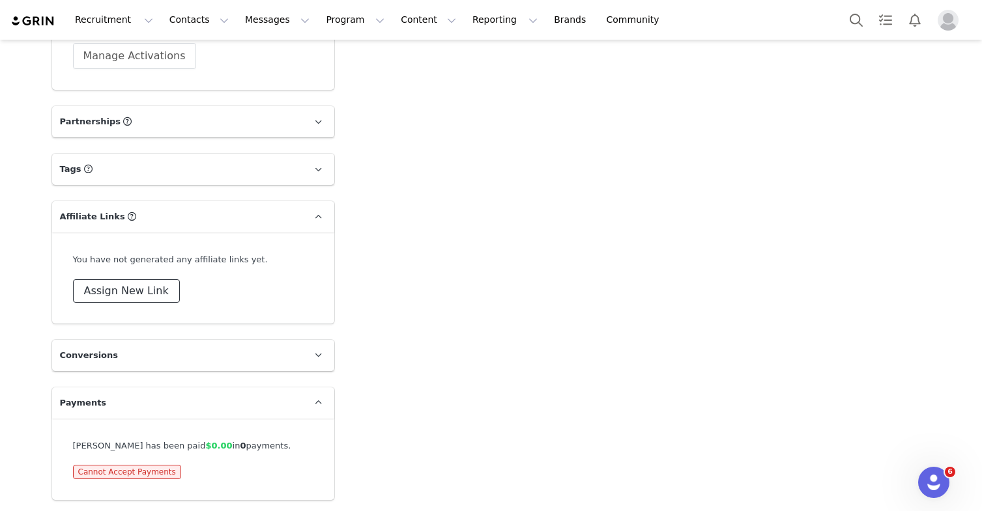
click at [132, 295] on button "Assign New Link" at bounding box center [126, 290] width 107 height 23
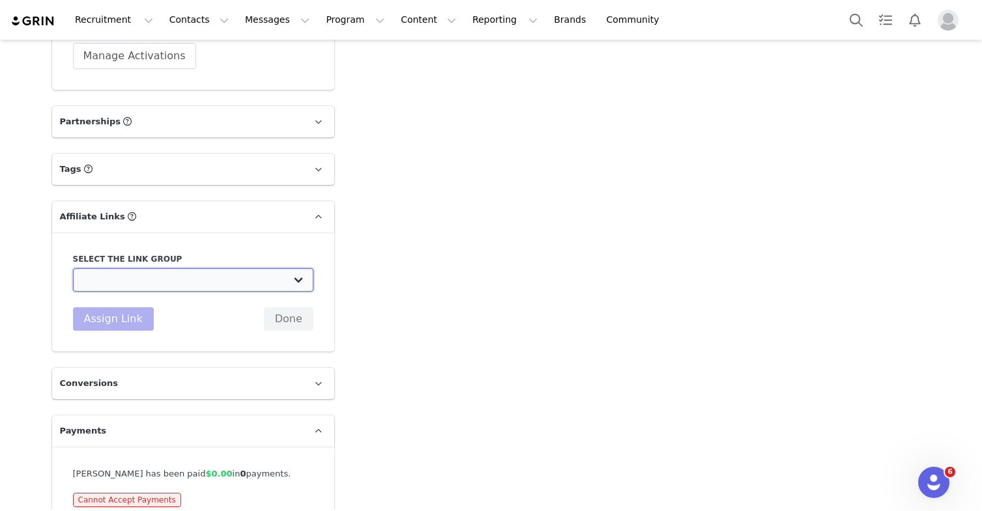
click at [127, 281] on select "Affiliate Link - Affiliates: https://joiandblokes.com Ambassador link: https://…" at bounding box center [193, 279] width 240 height 23
select select "32231"
click at [73, 268] on select "Affiliate Link - Affiliates: https://joiandblokes.com Ambassador link: https://…" at bounding box center [193, 279] width 240 height 23
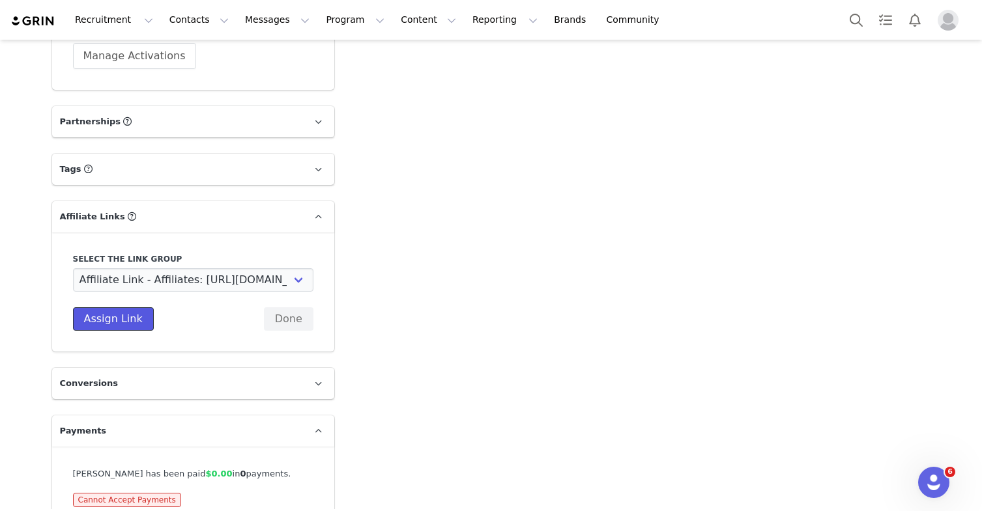
click at [119, 324] on button "Assign Link" at bounding box center [113, 318] width 81 height 23
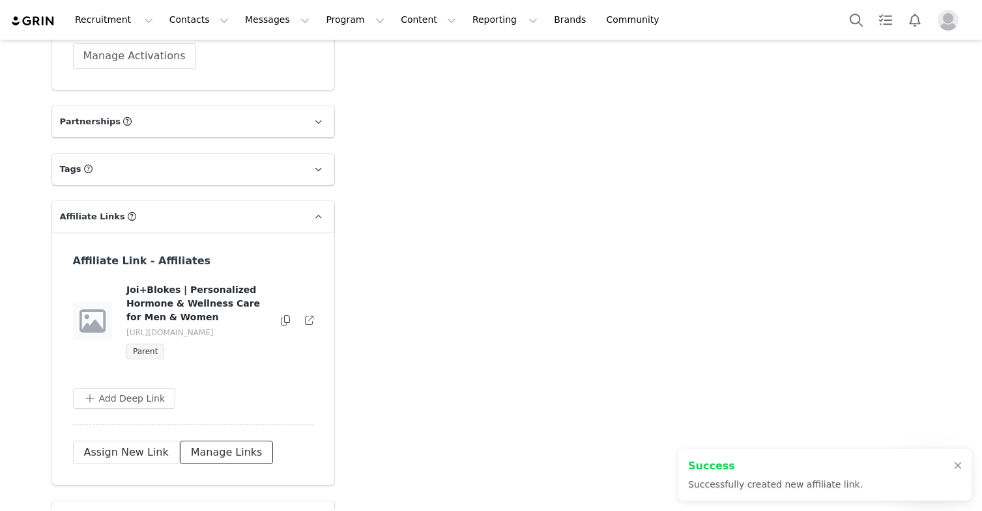
click at [225, 449] on button "Manage Links" at bounding box center [227, 452] width 94 height 23
click at [274, 319] on button "button" at bounding box center [282, 321] width 16 height 16
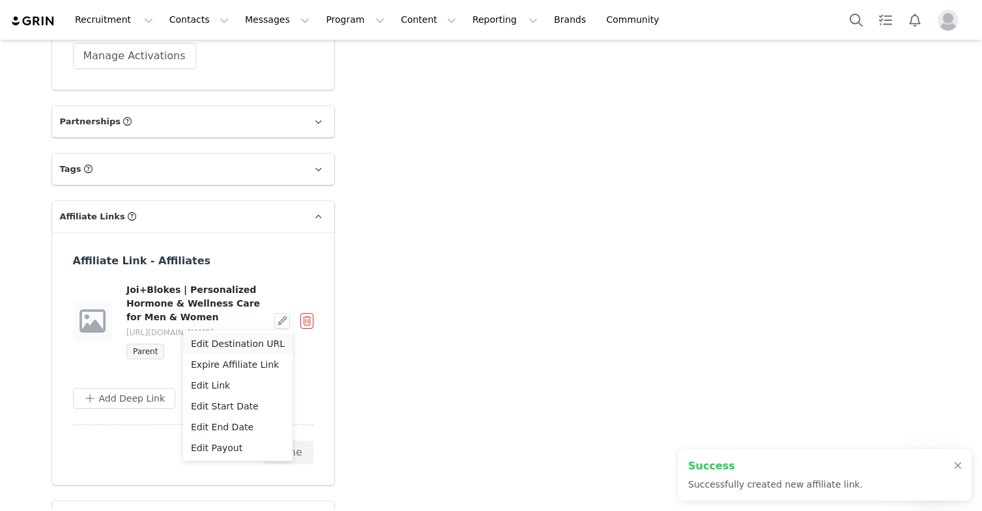
click at [231, 342] on span "Edit Destination URL" at bounding box center [238, 344] width 94 height 14
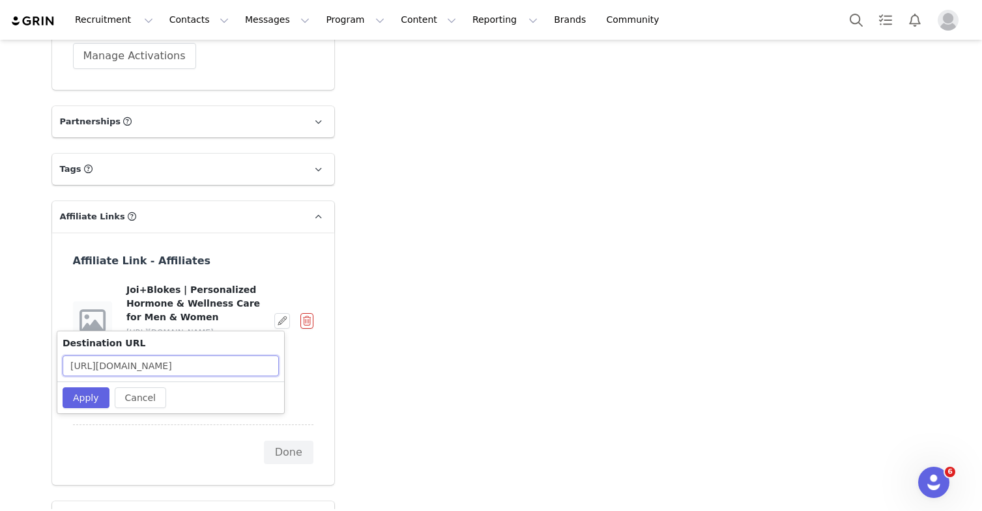
click at [189, 369] on input "https://joiandblokes.com" at bounding box center [171, 366] width 216 height 21
paste input "/?rs=Referral&rn=VANESSA MCNEAL&rc=VANESSAMCNEAL"
click at [138, 365] on input "https://joiandblokes.com//?rs=Referral&rn=VANESSA MCNEAL&rc=VANESSAMCNEAL" at bounding box center [171, 366] width 216 height 21
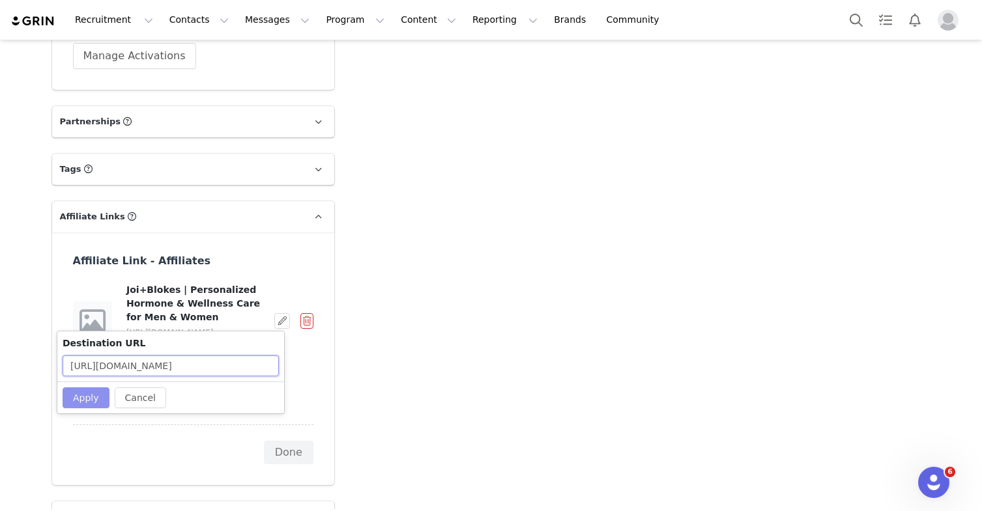
type input "https://joiandblokes.com//?rs=Referral&rn=VANESSA%20MCNEAL&rc=VANESSAMCNEAL"
click at [104, 397] on button "Apply" at bounding box center [86, 398] width 47 height 21
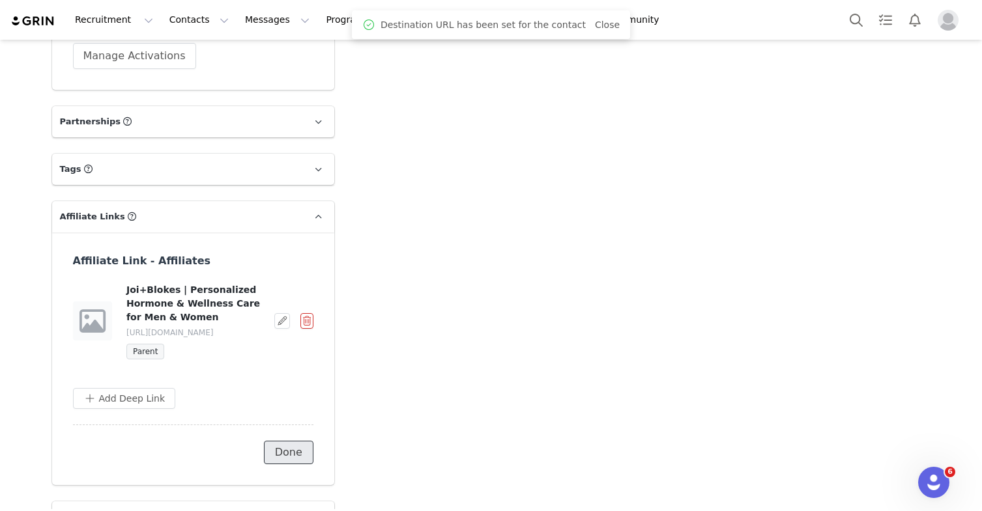
click at [283, 457] on button "Done" at bounding box center [289, 452] width 50 height 23
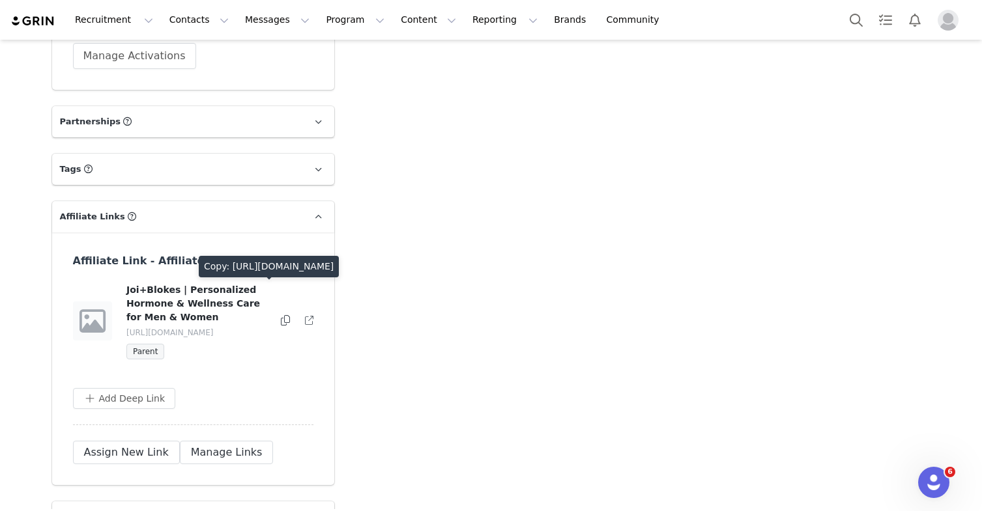
click at [281, 319] on icon at bounding box center [285, 320] width 9 height 10
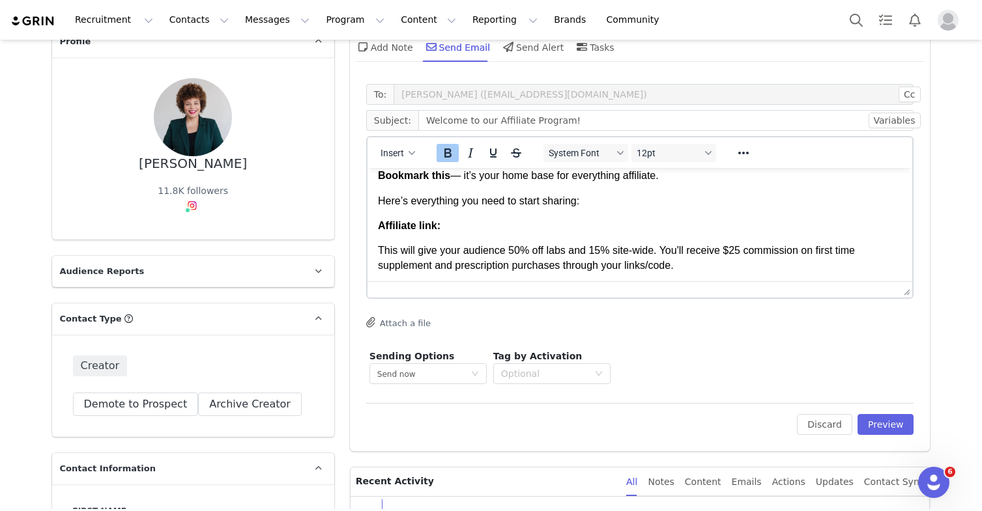
scroll to position [46, 0]
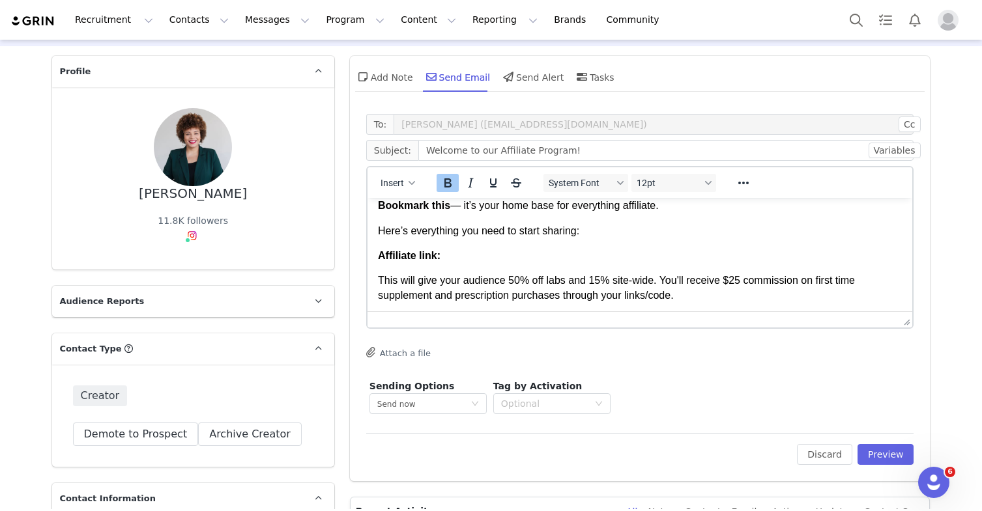
click at [477, 259] on p "Affiliate link:" at bounding box center [639, 256] width 524 height 14
drag, startPoint x: 444, startPoint y: 255, endPoint x: 659, endPoint y: 265, distance: 215.2
click at [659, 265] on body "Welcome to our affiliate program. We are so happy to have you a part of the fam…" at bounding box center [639, 276] width 524 height 304
click at [680, 265] on body "Welcome to our affiliate program. We are so happy to have you a part of the fam…" at bounding box center [639, 276] width 524 height 304
click at [653, 294] on p "This will give your audience 50% off labs and 15% site-wide. You'll receive $25…" at bounding box center [639, 288] width 524 height 29
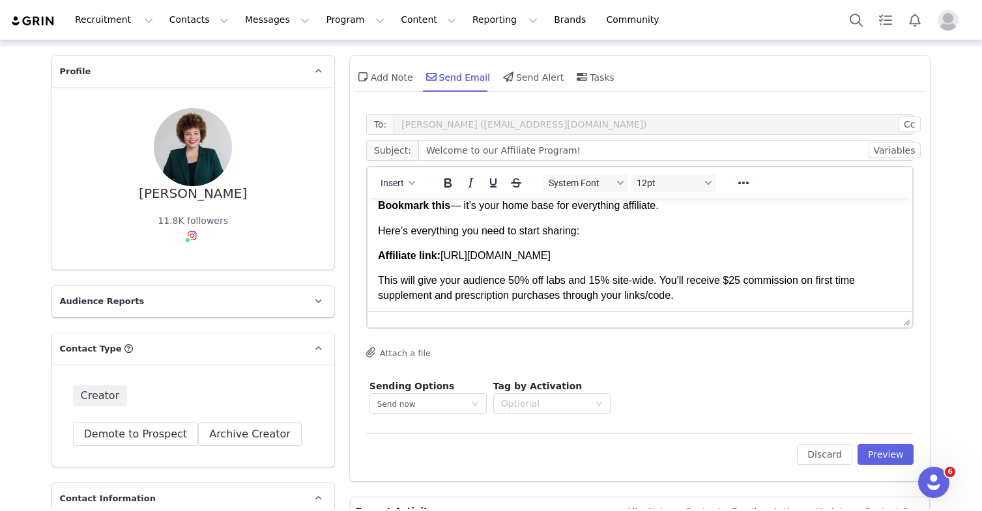
drag, startPoint x: 649, startPoint y: 294, endPoint x: 674, endPoint y: 296, distance: 25.5
click at [674, 296] on p "This will give your audience 50% off labs and 15% site-wide. You'll receive $25…" at bounding box center [639, 288] width 524 height 29
drag, startPoint x: 676, startPoint y: 296, endPoint x: 646, endPoint y: 298, distance: 30.7
click at [647, 298] on p "This will give your audience 50% off labs and 15% site-wide. You'll receive $25…" at bounding box center [639, 288] width 524 height 29
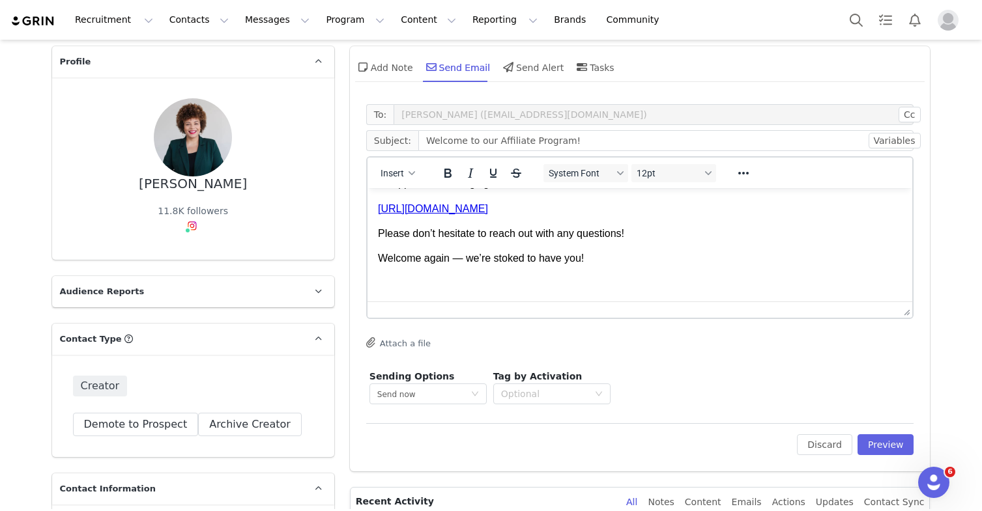
scroll to position [57, 0]
click at [412, 258] on p "Welcome again — we’re stoked to have you!" at bounding box center [639, 257] width 524 height 14
click at [413, 258] on p "Welcome again — we’re stoked to have you!" at bounding box center [639, 257] width 524 height 14
drag, startPoint x: 376, startPoint y: 258, endPoint x: 563, endPoint y: 272, distance: 187.5
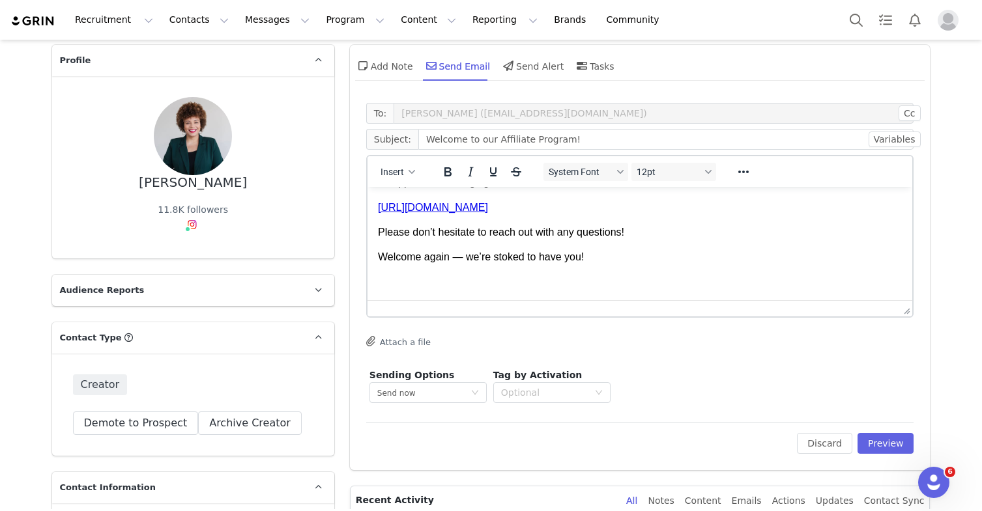
click at [562, 272] on html "Welcome to our affiliate program. We are so happy to have you a part of the fam…" at bounding box center [639, 137] width 545 height 325
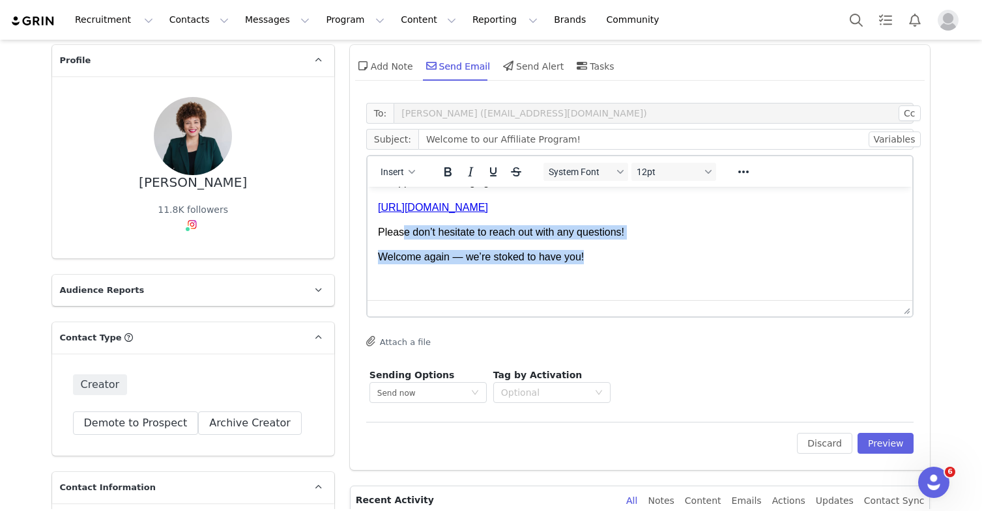
drag, startPoint x: 593, startPoint y: 263, endPoint x: 400, endPoint y: 238, distance: 195.0
click at [400, 238] on body "Welcome to our affiliate program. We are so happy to have you a part of the fam…" at bounding box center [639, 138] width 524 height 304
click at [391, 253] on p "Welcome again — we’re stoked to have you!" at bounding box center [639, 257] width 524 height 14
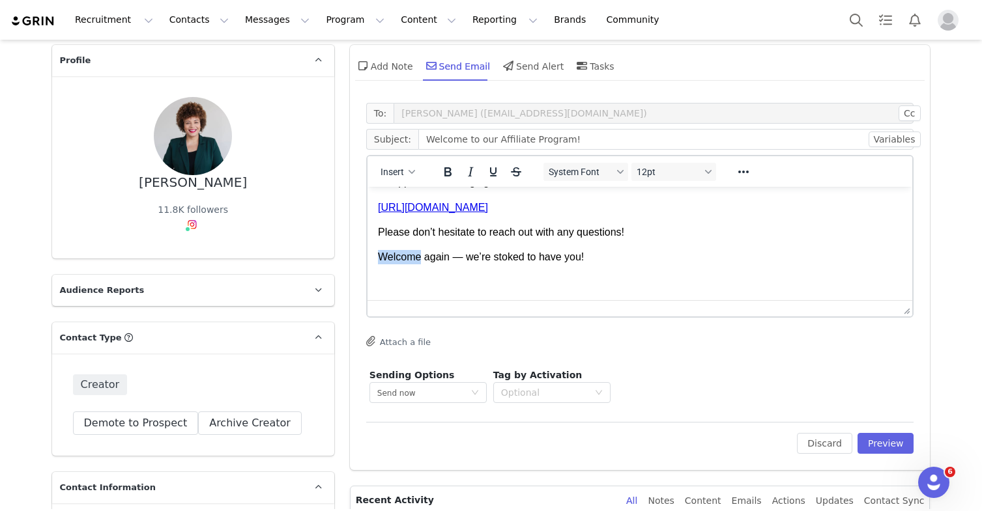
click at [391, 253] on p "Welcome again — we’re stoked to have you!" at bounding box center [639, 257] width 524 height 14
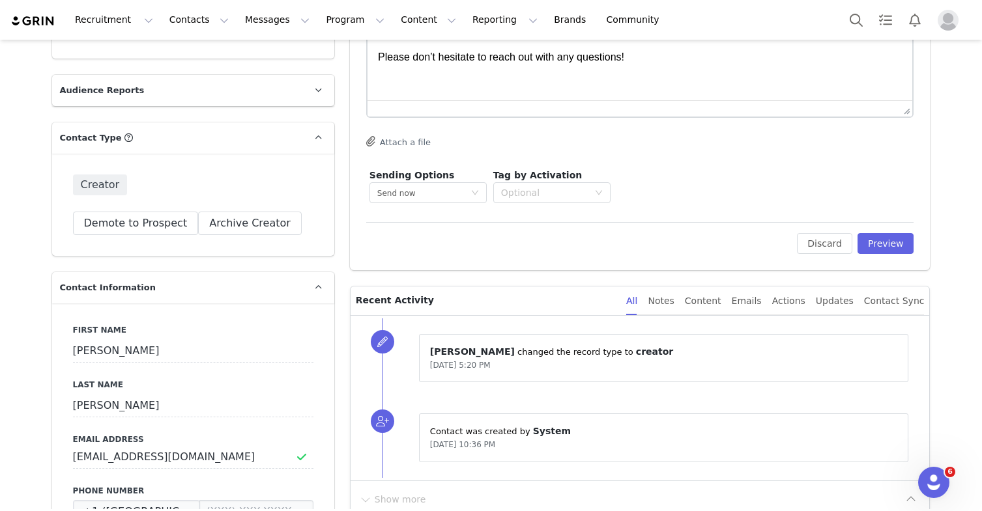
scroll to position [360, 0]
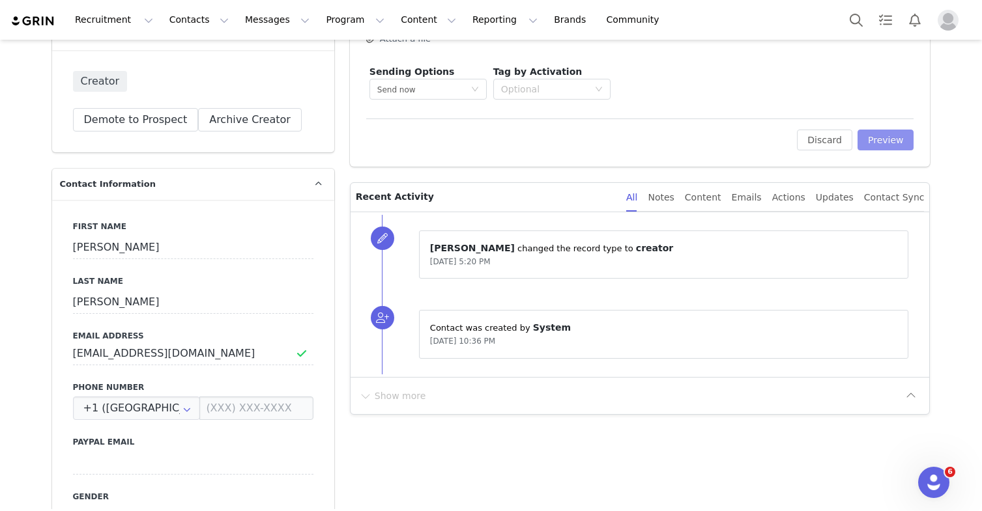
click at [876, 146] on button "Preview" at bounding box center [885, 140] width 57 height 21
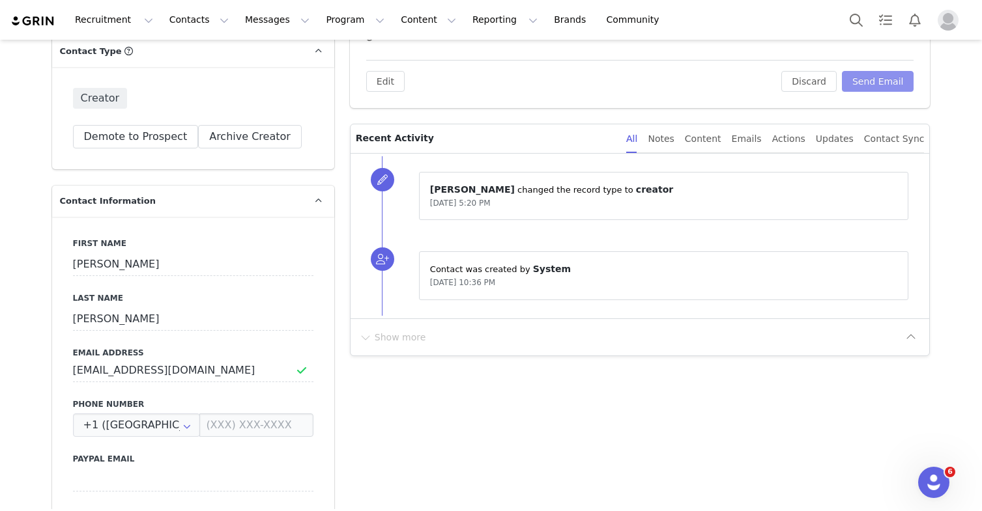
scroll to position [0, 0]
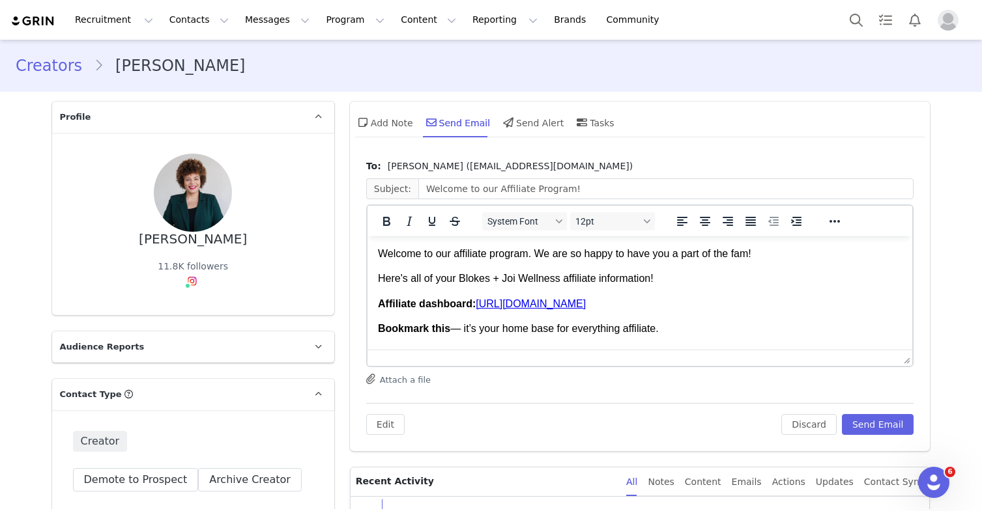
click at [479, 278] on p "Here's all of your Blokes + Joi Wellness affiliate information!" at bounding box center [639, 279] width 524 height 14
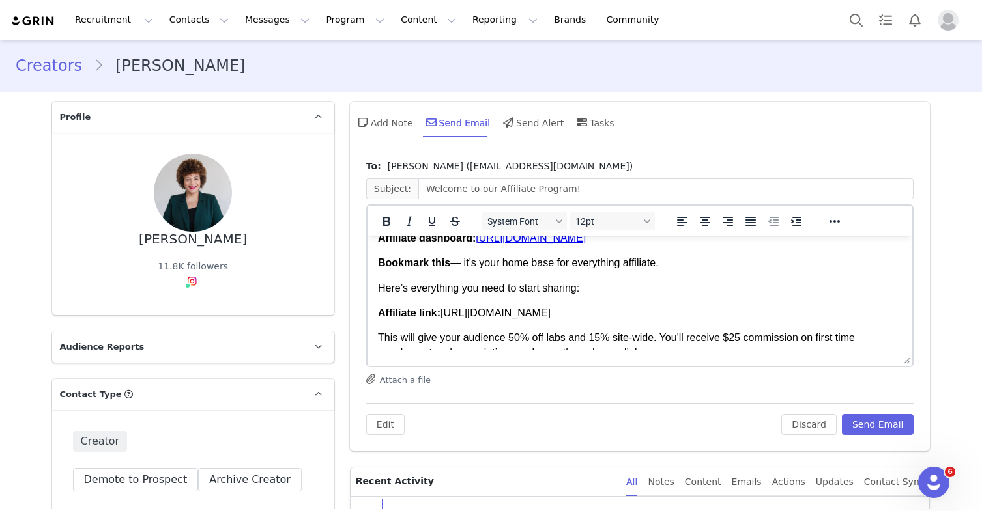
scroll to position [201, 0]
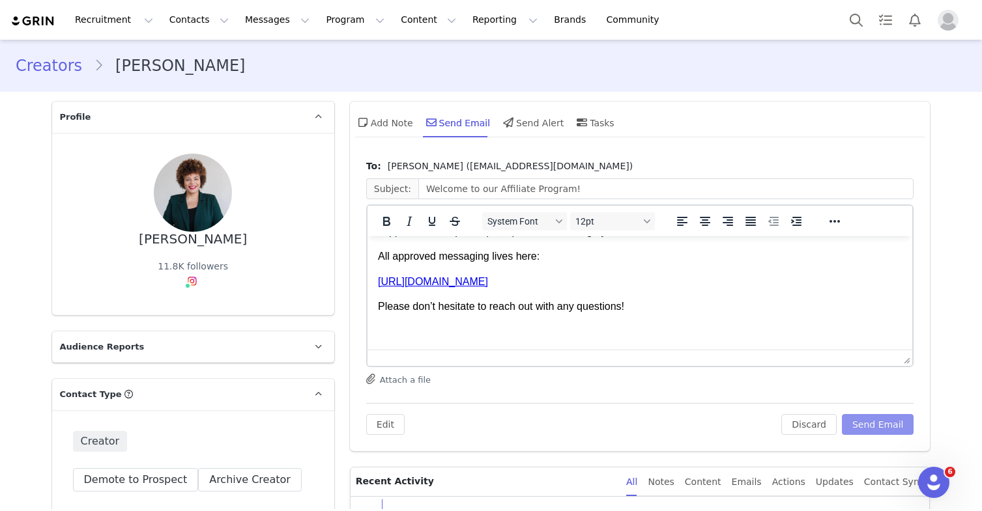
click at [863, 418] on button "Send Email" at bounding box center [878, 424] width 72 height 21
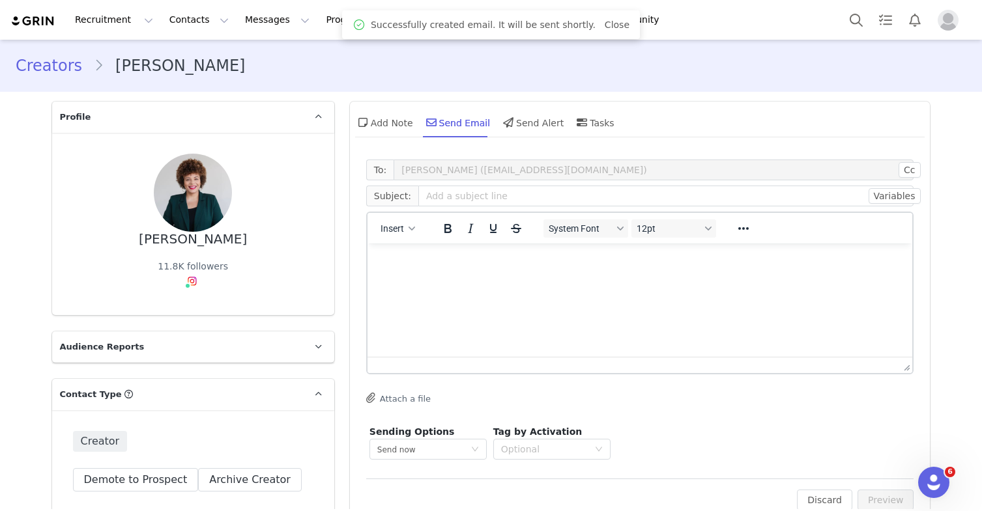
scroll to position [0, 0]
